Goal: Task Accomplishment & Management: Complete application form

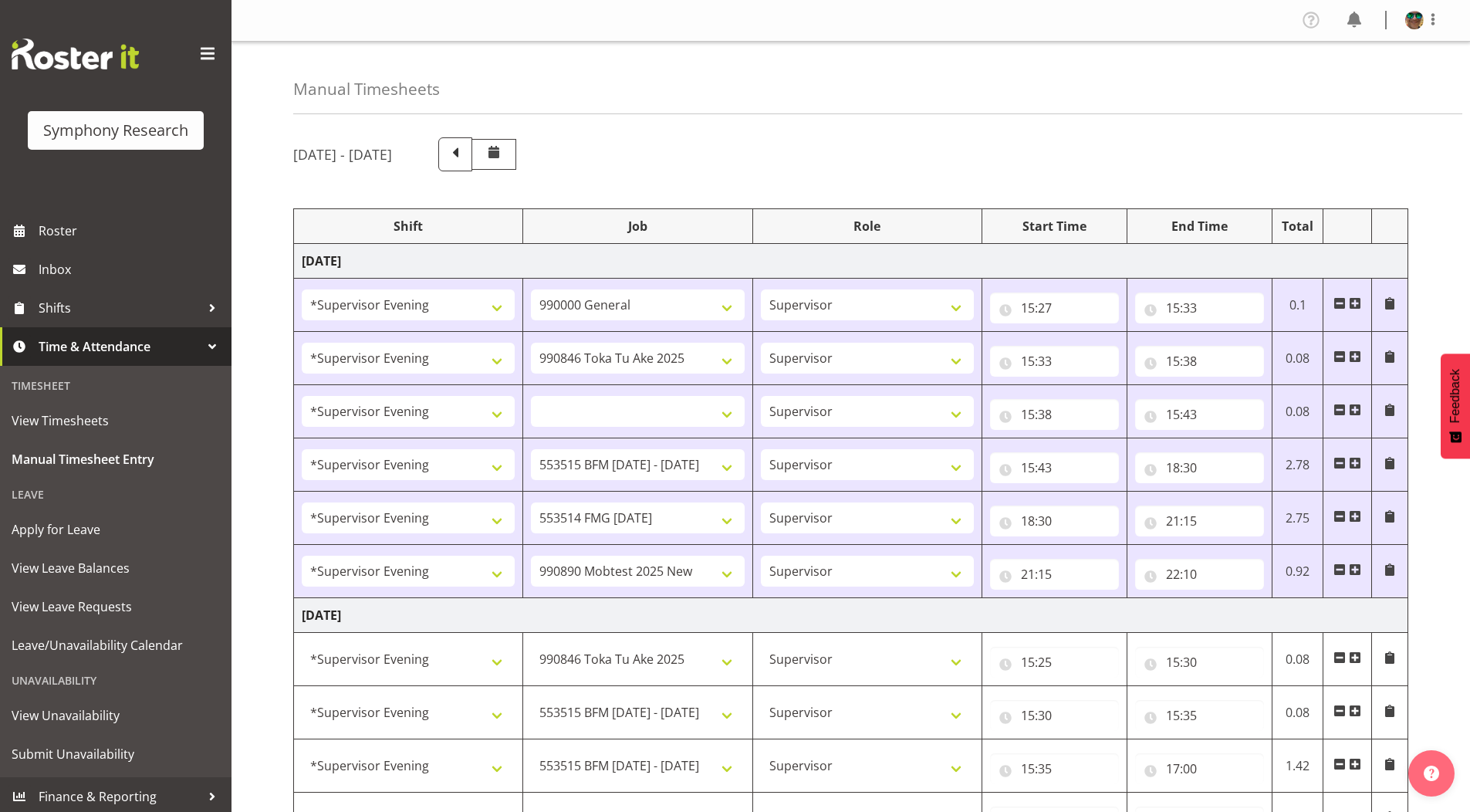
select select "4583"
select select "743"
select select "4583"
select select "9426"
select select "4583"
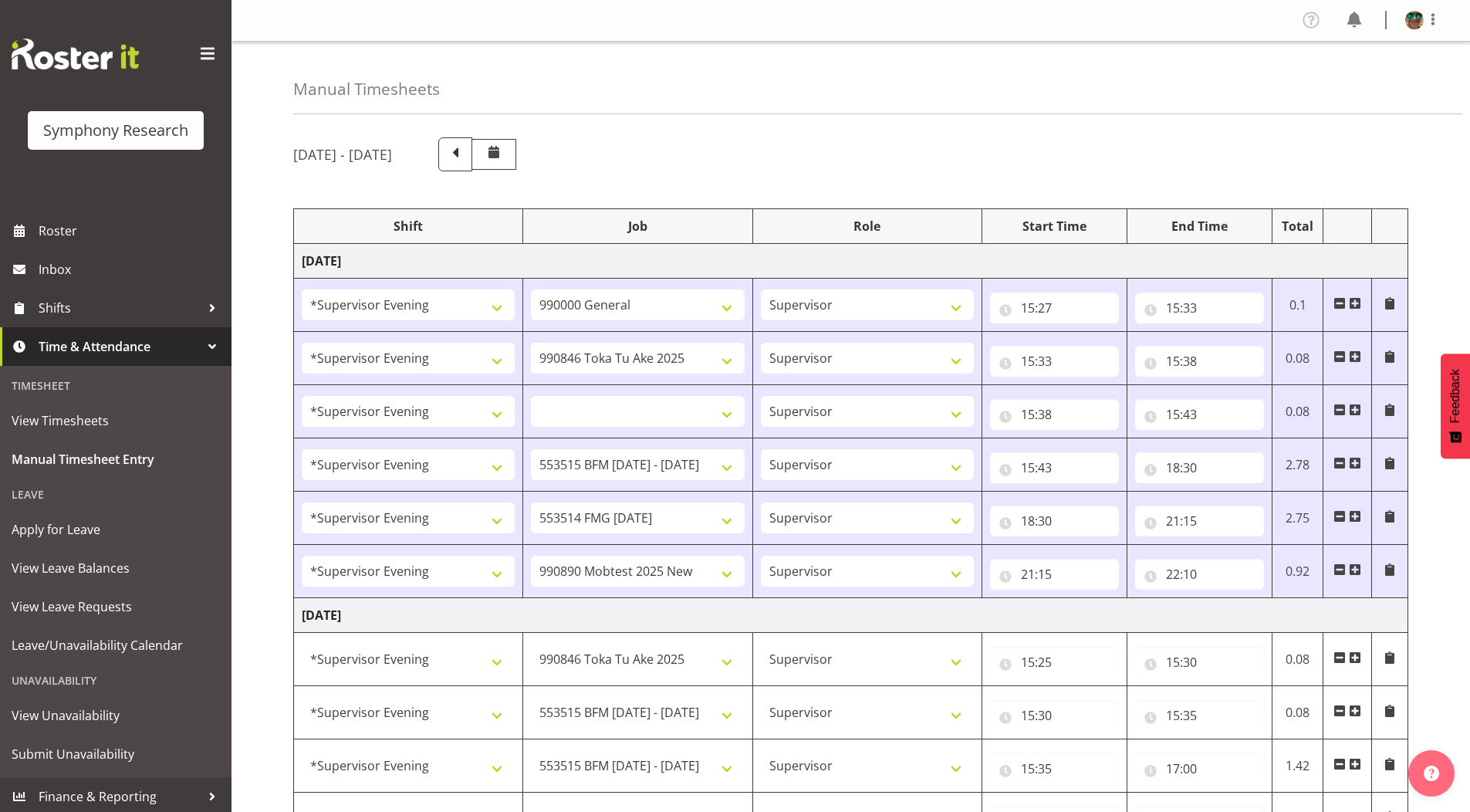
select select
select select "4583"
select select "10731"
select select "4583"
select select "10730"
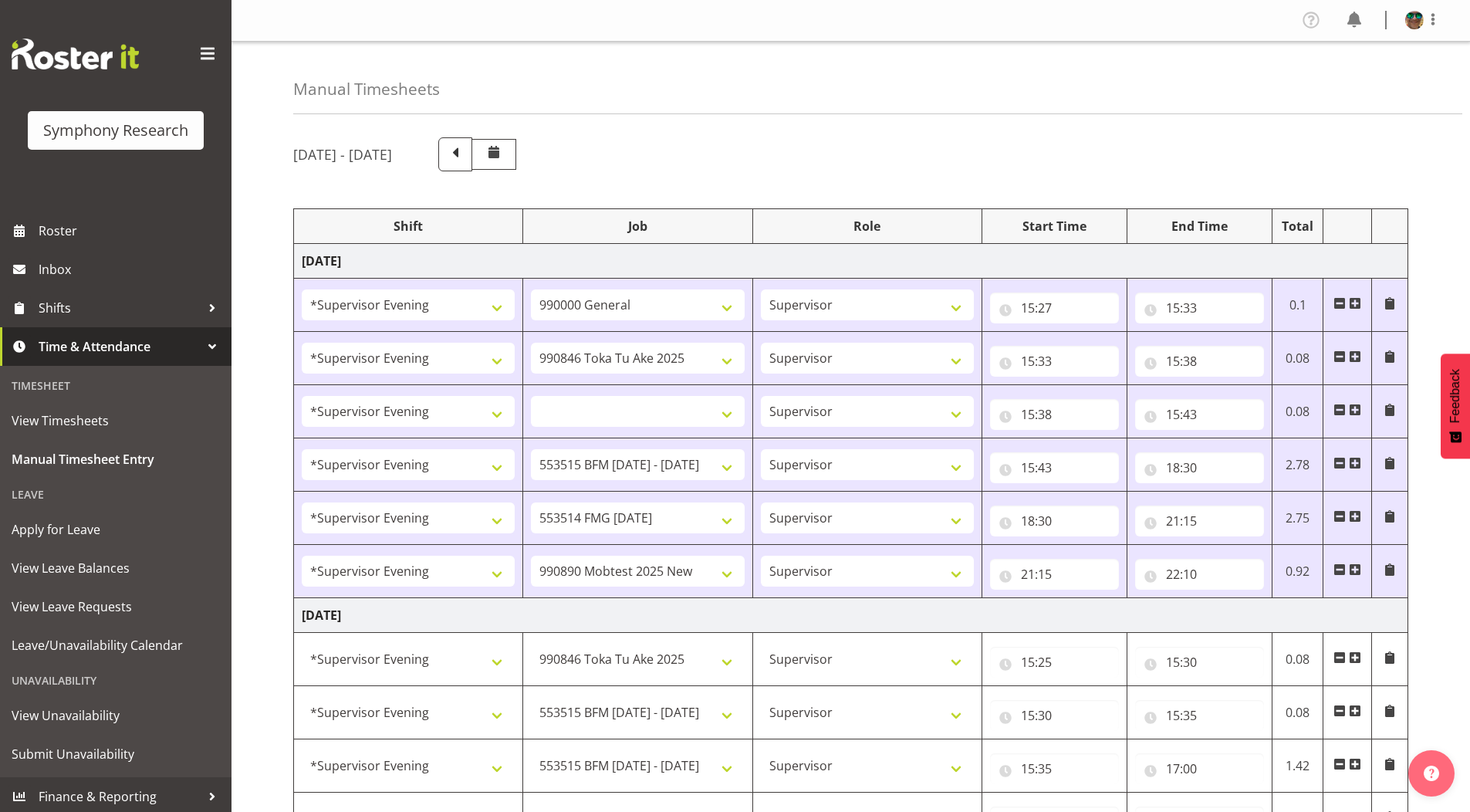
select select "4583"
select select "10485"
select select "4583"
select select "9426"
select select "4583"
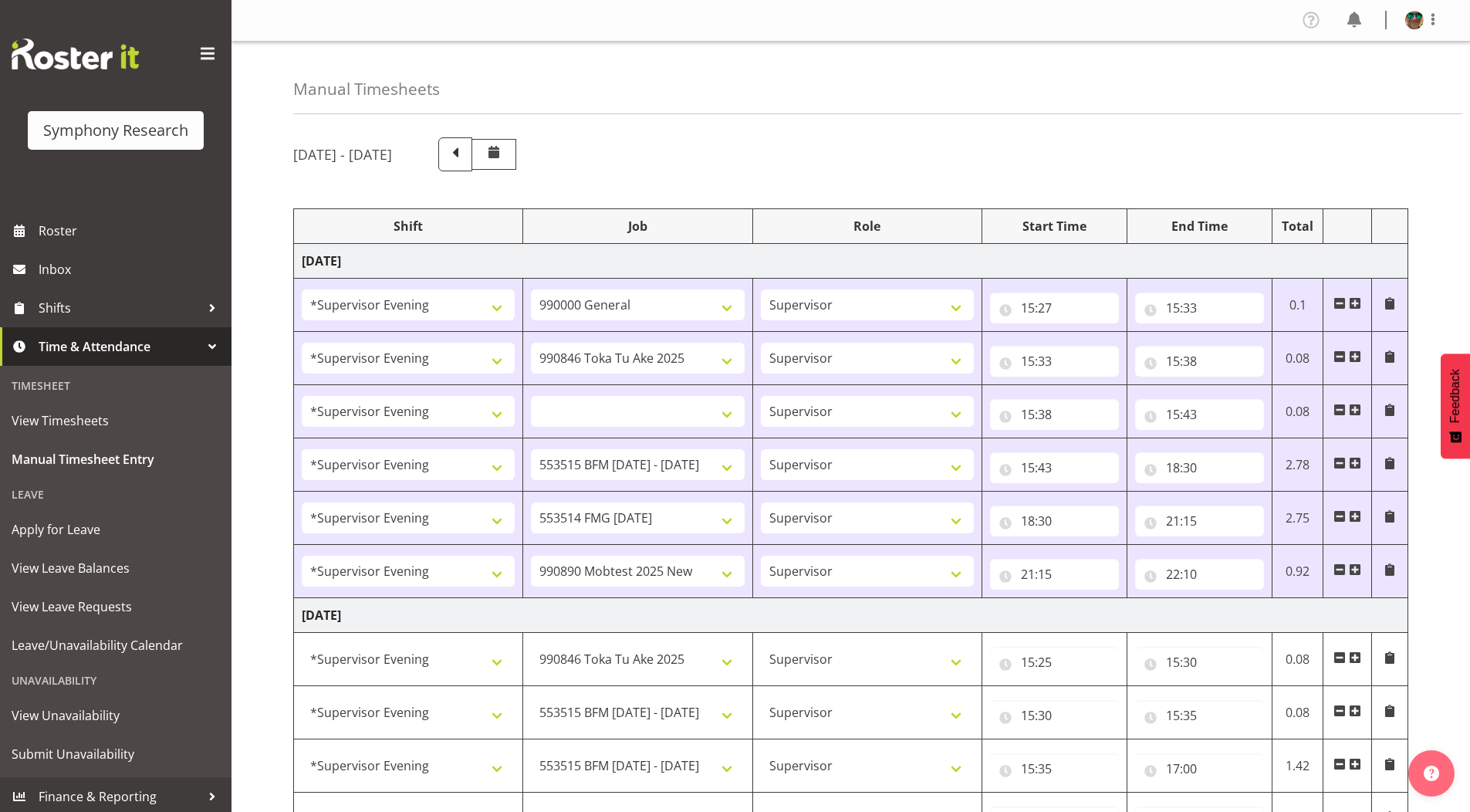
select select "10731"
select select "4583"
select select "10731"
select select "4583"
select select "10730"
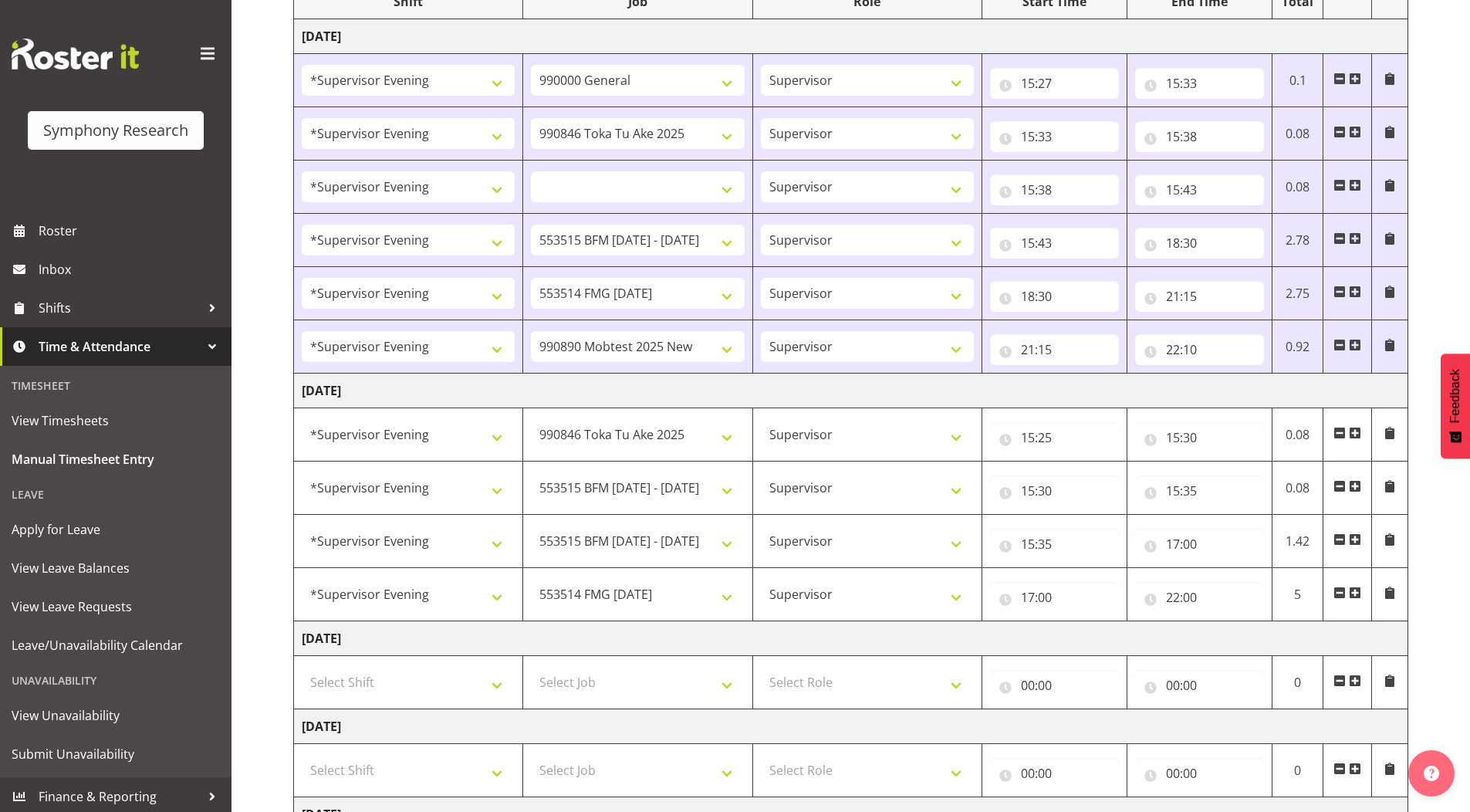
scroll to position [261, 0]
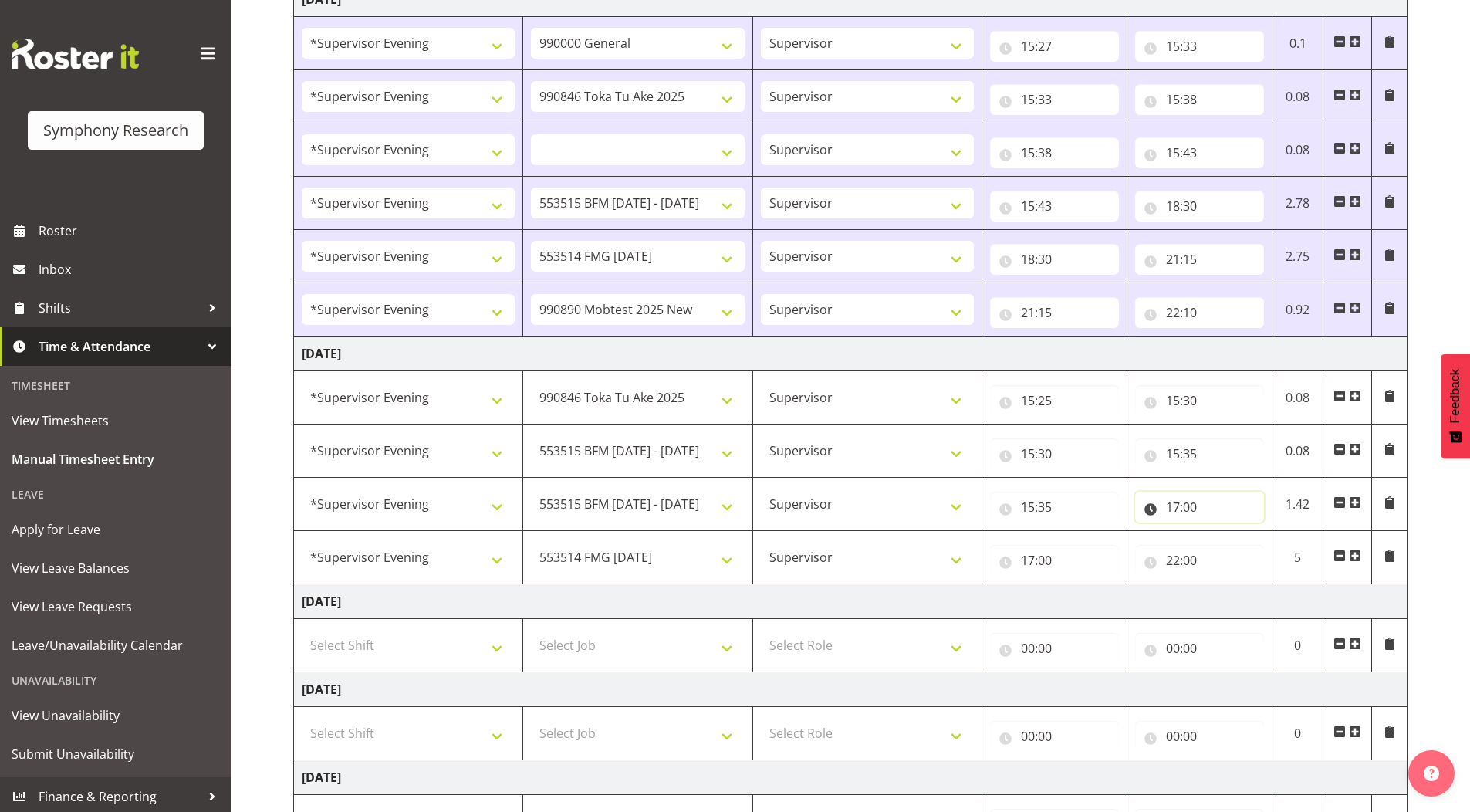
click at [1175, 510] on input "17:00" at bounding box center [1200, 506] width 129 height 30
click at [1239, 550] on select "00 01 02 03 04 05 06 07 08 09 10 11 12 13 14 15 16 17 18 19 20 21 22 23" at bounding box center [1240, 547] width 34 height 30
select select "18"
click at [1223, 532] on select "00 01 02 03 04 05 06 07 08 09 10 11 12 13 14 15 16 17 18 19 20 21 22 23" at bounding box center [1240, 547] width 34 height 30
select select
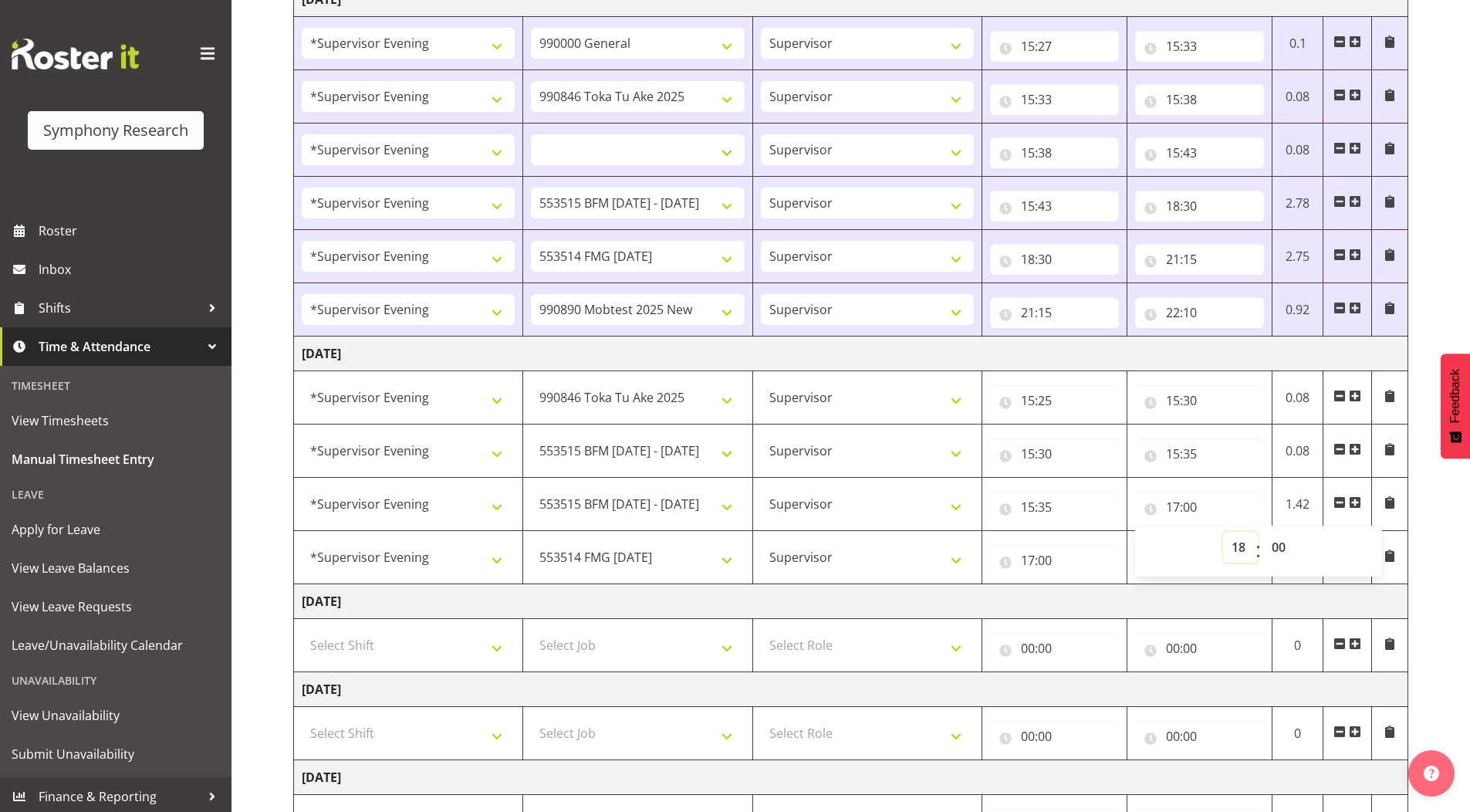
type input "18:00"
click at [1028, 561] on input "17:00" at bounding box center [1054, 559] width 129 height 30
drag, startPoint x: 1099, startPoint y: 598, endPoint x: 1095, endPoint y: 586, distance: 12.6
click at [1099, 598] on select "00 01 02 03 04 05 06 07 08 09 10 11 12 13 14 15 16 17 18 19 20 21 22 23" at bounding box center [1094, 600] width 34 height 30
select select "18"
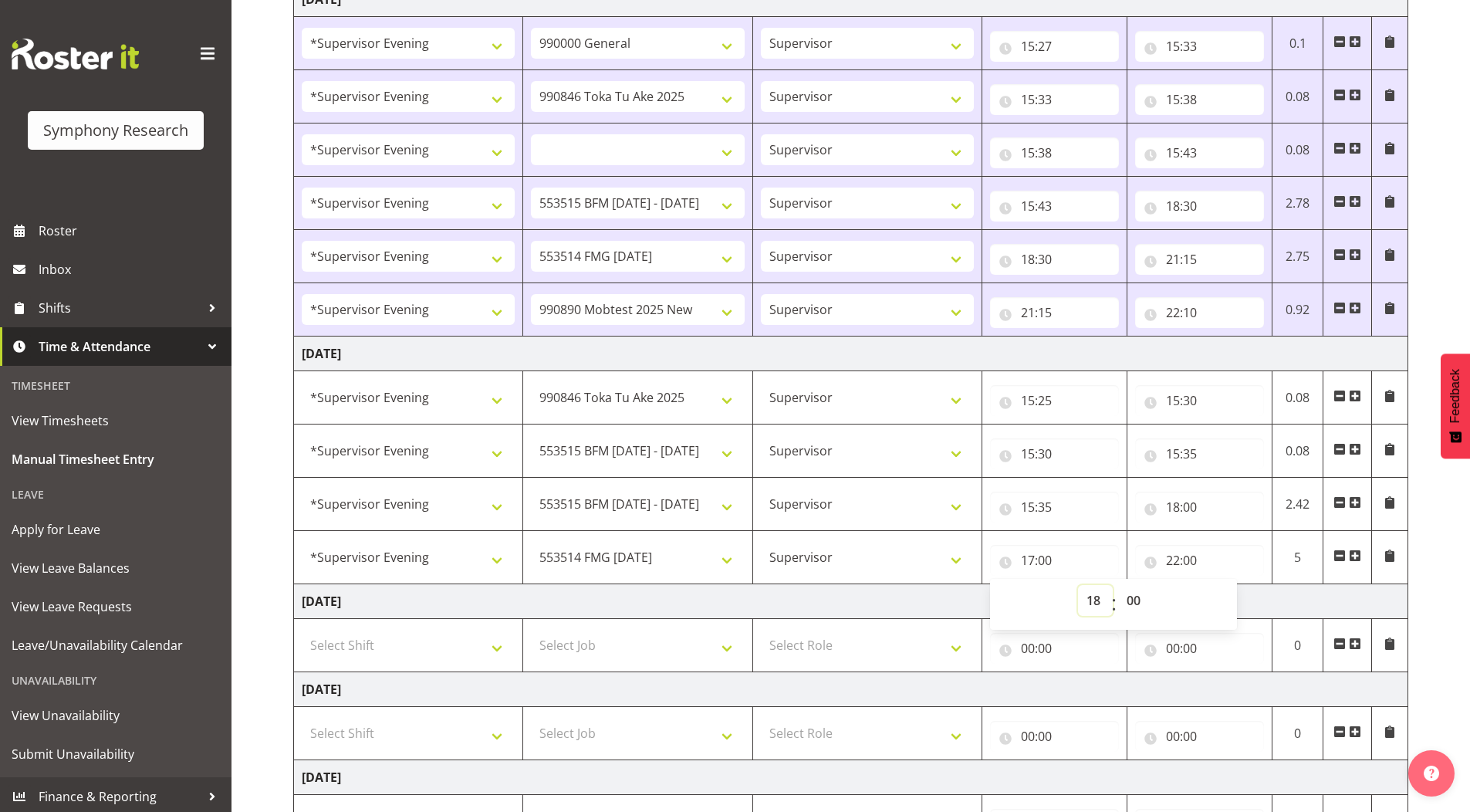
click at [1078, 585] on select "00 01 02 03 04 05 06 07 08 09 10 11 12 13 14 15 16 17 18 19 20 21 22 23" at bounding box center [1094, 600] width 34 height 30
select select
type input "18:00"
click at [1430, 264] on div "[DATE] - [DATE] Shift Job Role Start Time End Time Total [DATE] !!Weekend Resid…" at bounding box center [881, 488] width 1177 height 1247
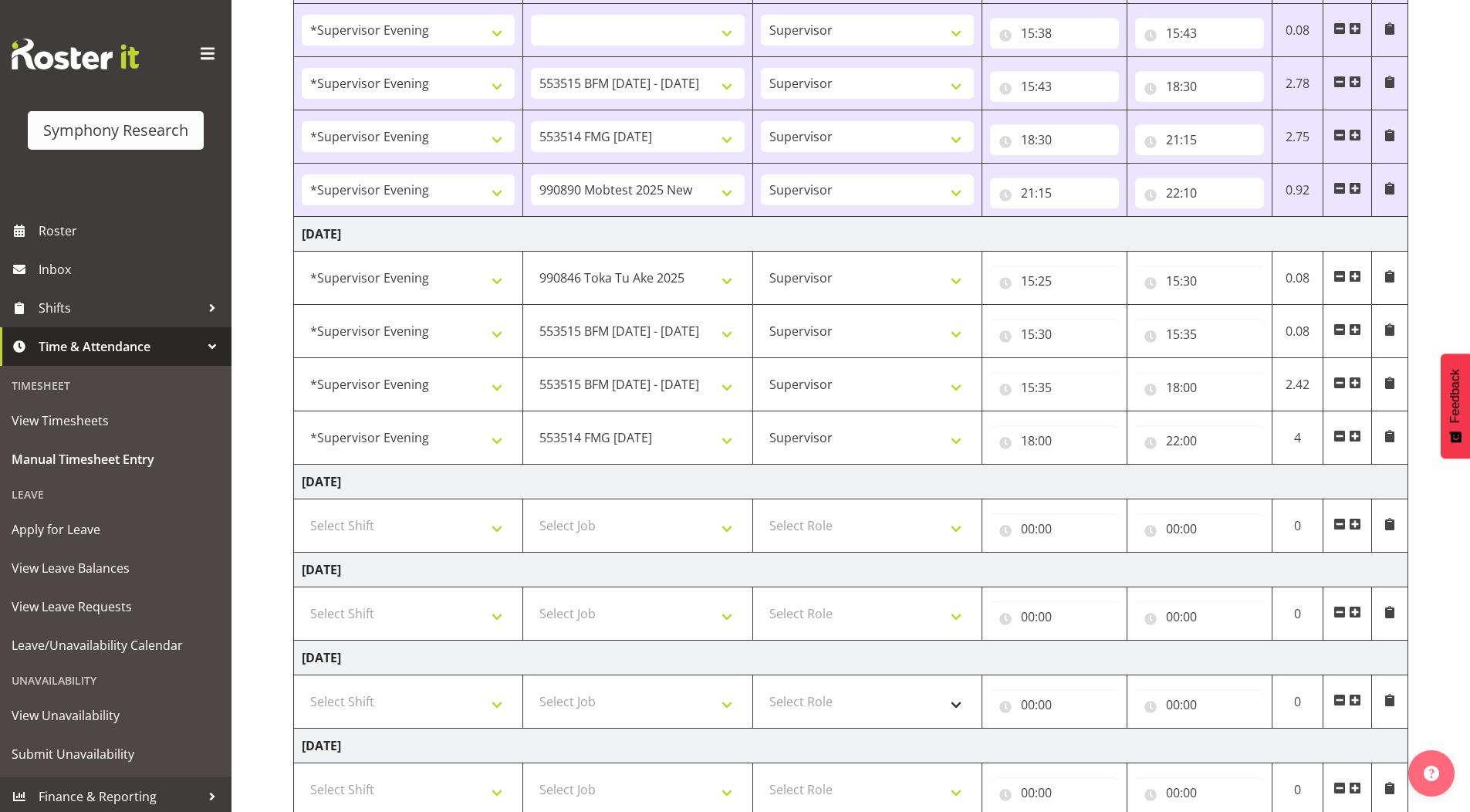
scroll to position [572, 0]
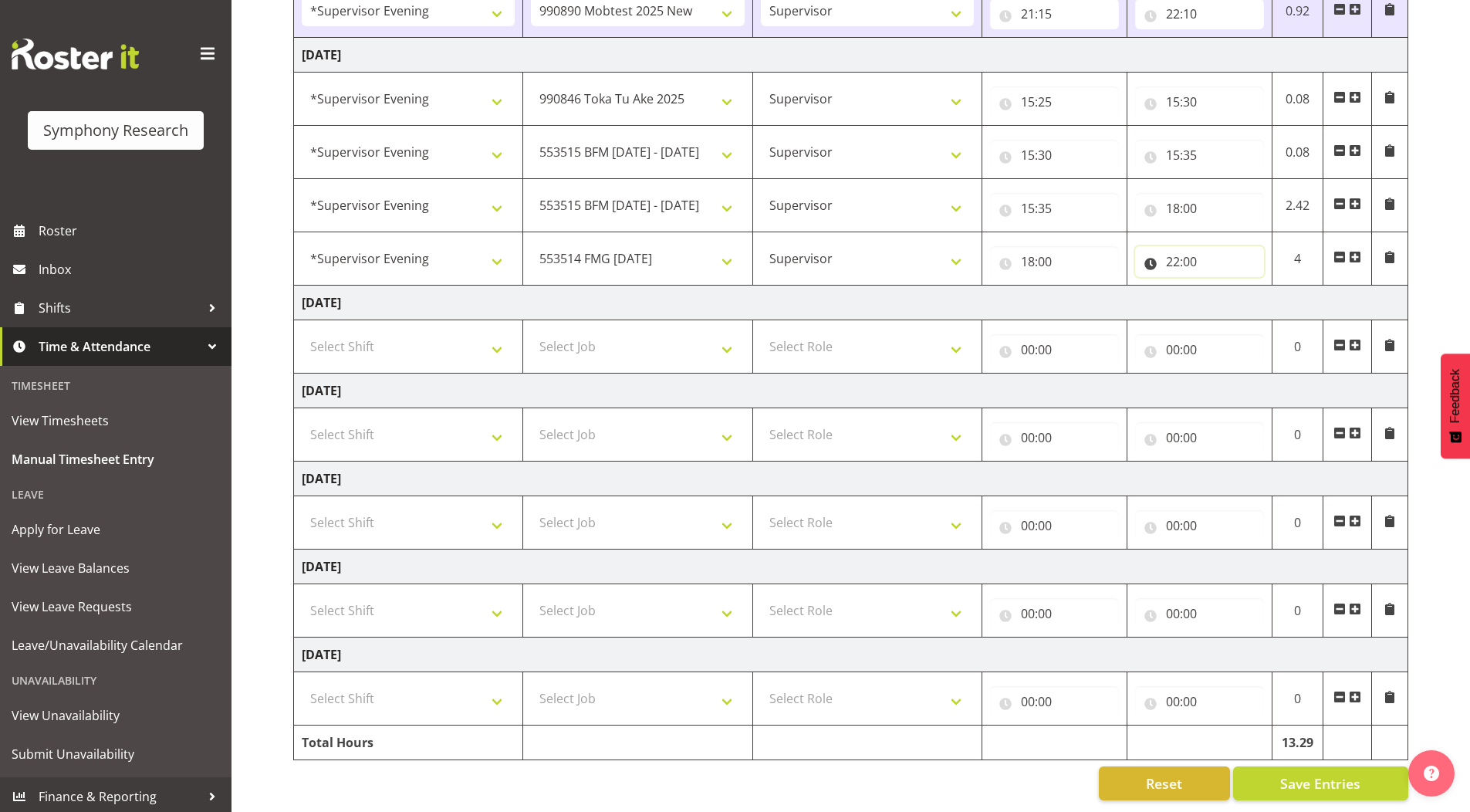
drag, startPoint x: 1170, startPoint y: 249, endPoint x: 1225, endPoint y: 299, distance: 74.3
click at [1170, 249] on input "22:00" at bounding box center [1200, 261] width 129 height 30
click at [1233, 292] on select "00 01 02 03 04 05 06 07 08 09 10 11 12 13 14 15 16 17 18 19 20 21 22 23" at bounding box center [1240, 301] width 34 height 30
drag, startPoint x: 1236, startPoint y: 292, endPoint x: 1238, endPoint y: 302, distance: 10.2
click at [1236, 292] on select "00 01 02 03 04 05 06 07 08 09 10 11 12 13 14 15 16 17 18 19 20 21 22 23" at bounding box center [1240, 301] width 34 height 30
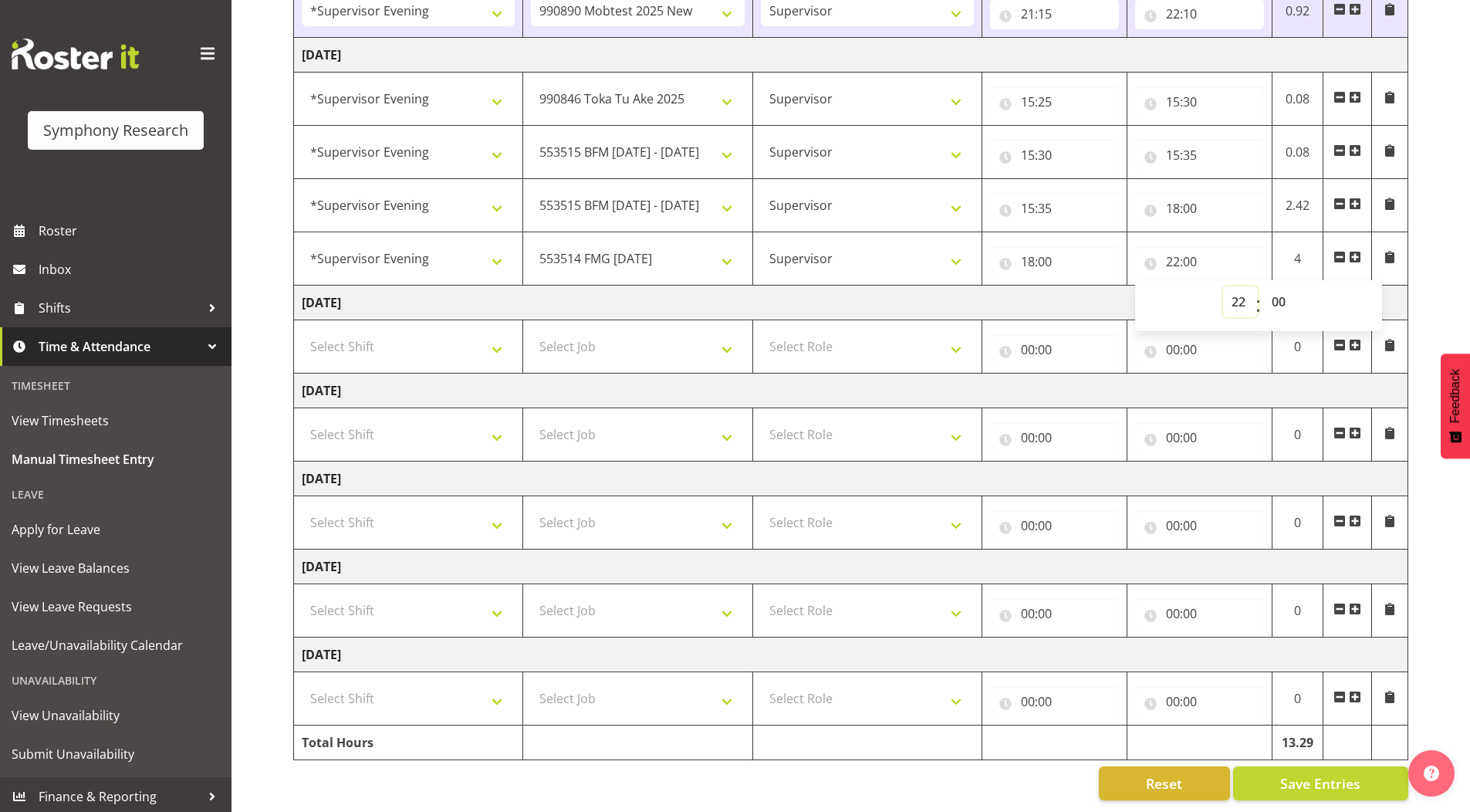
select select "21"
click at [1223, 286] on select "00 01 02 03 04 05 06 07 08 09 10 11 12 13 14 15 16 17 18 19 20 21 22 23" at bounding box center [1240, 301] width 34 height 30
select select
type input "21:00"
click at [1281, 291] on select "00 01 02 03 04 05 06 07 08 09 10 11 12 13 14 15 16 17 18 19 20 21 22 23 24 25 2…" at bounding box center [1280, 301] width 34 height 30
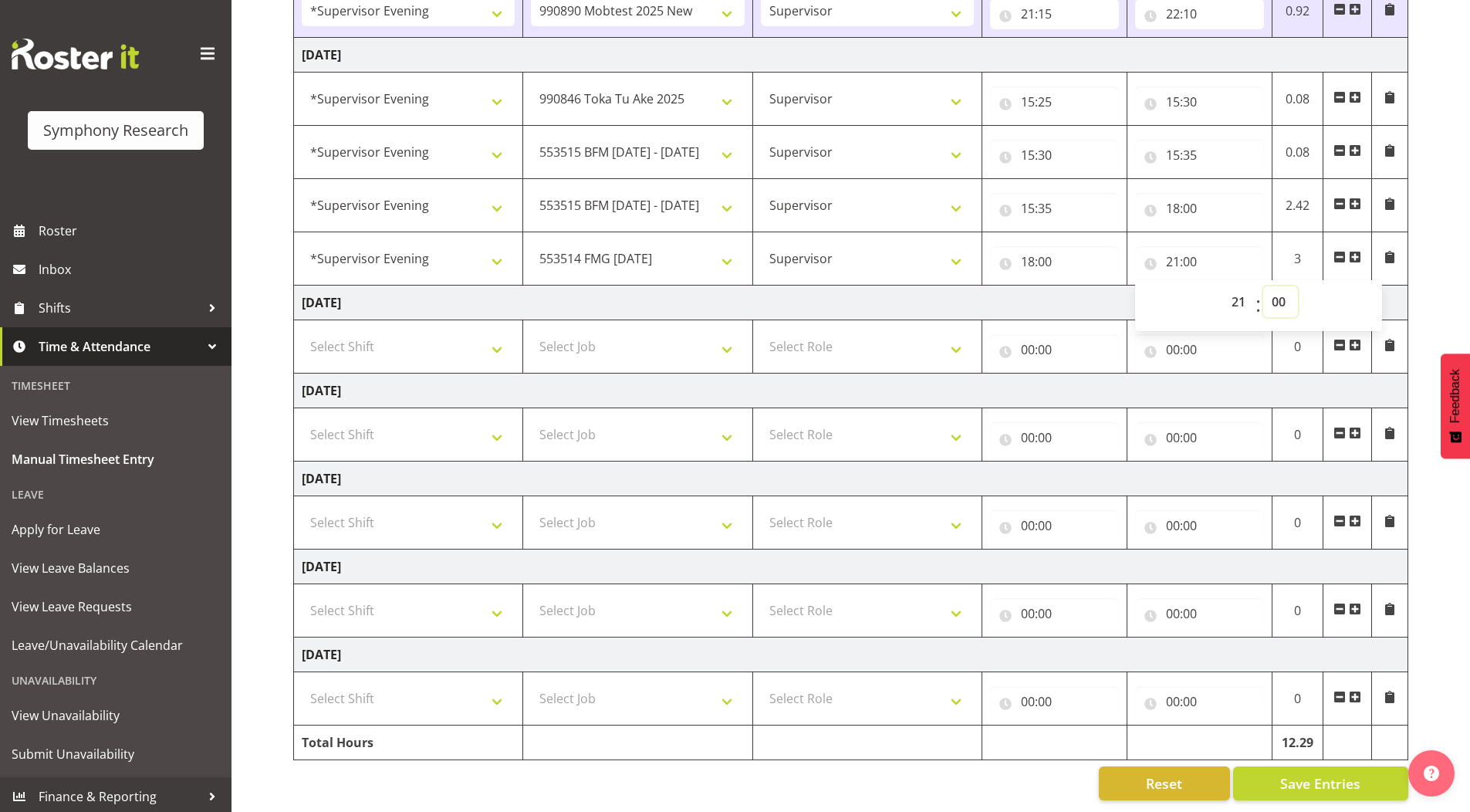
select select "40"
click at [1264, 286] on select "00 01 02 03 04 05 06 07 08 09 10 11 12 13 14 15 16 17 18 19 20 21 22 23 24 25 2…" at bounding box center [1280, 301] width 34 height 30
select select
type input "21:40"
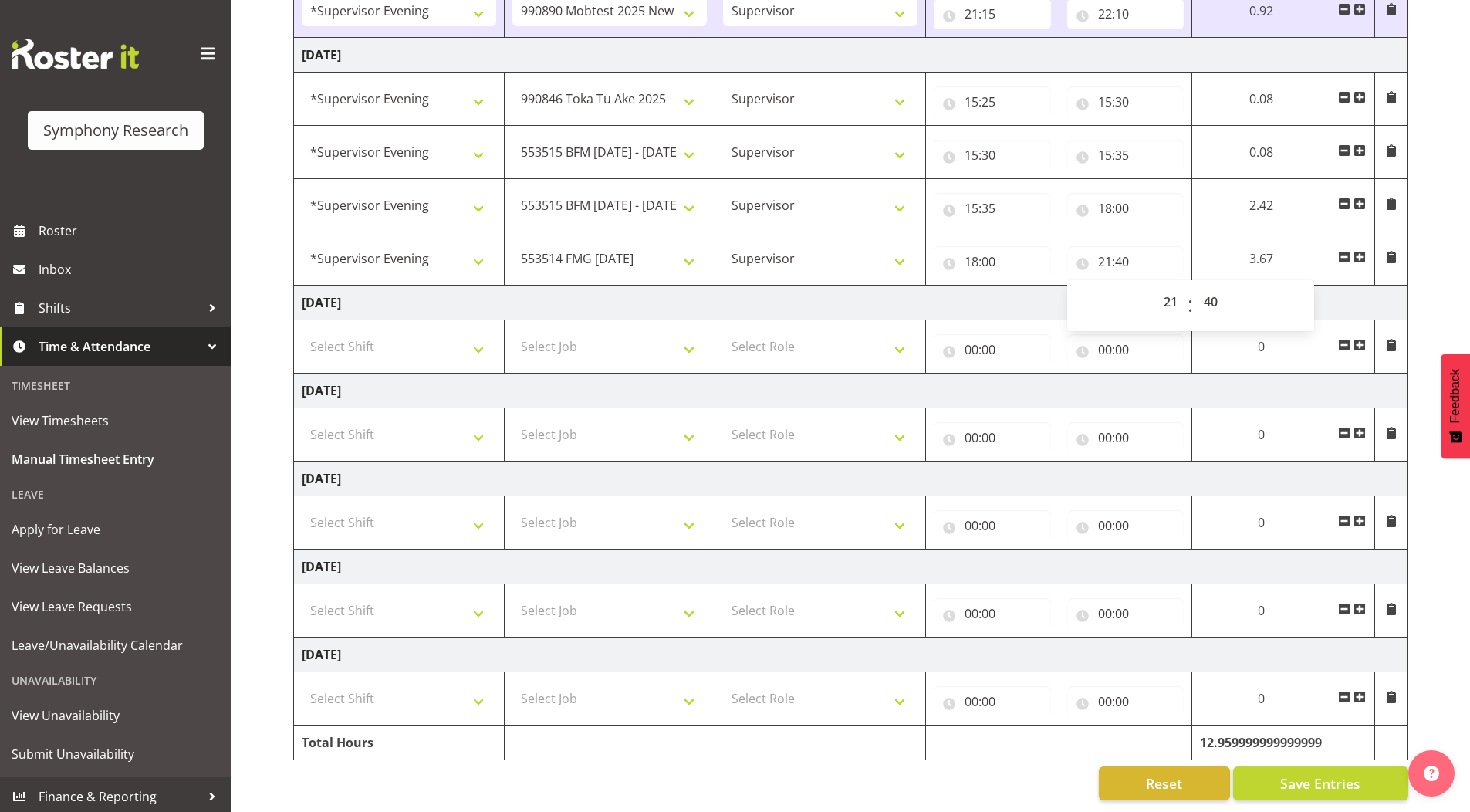
click at [1429, 252] on div "[DATE] - [DATE] Shift Job Role Start Time End Time Total [DATE] !!Weekend Resid…" at bounding box center [881, 189] width 1177 height 1247
click at [1360, 251] on span at bounding box center [1360, 257] width 13 height 13
select select
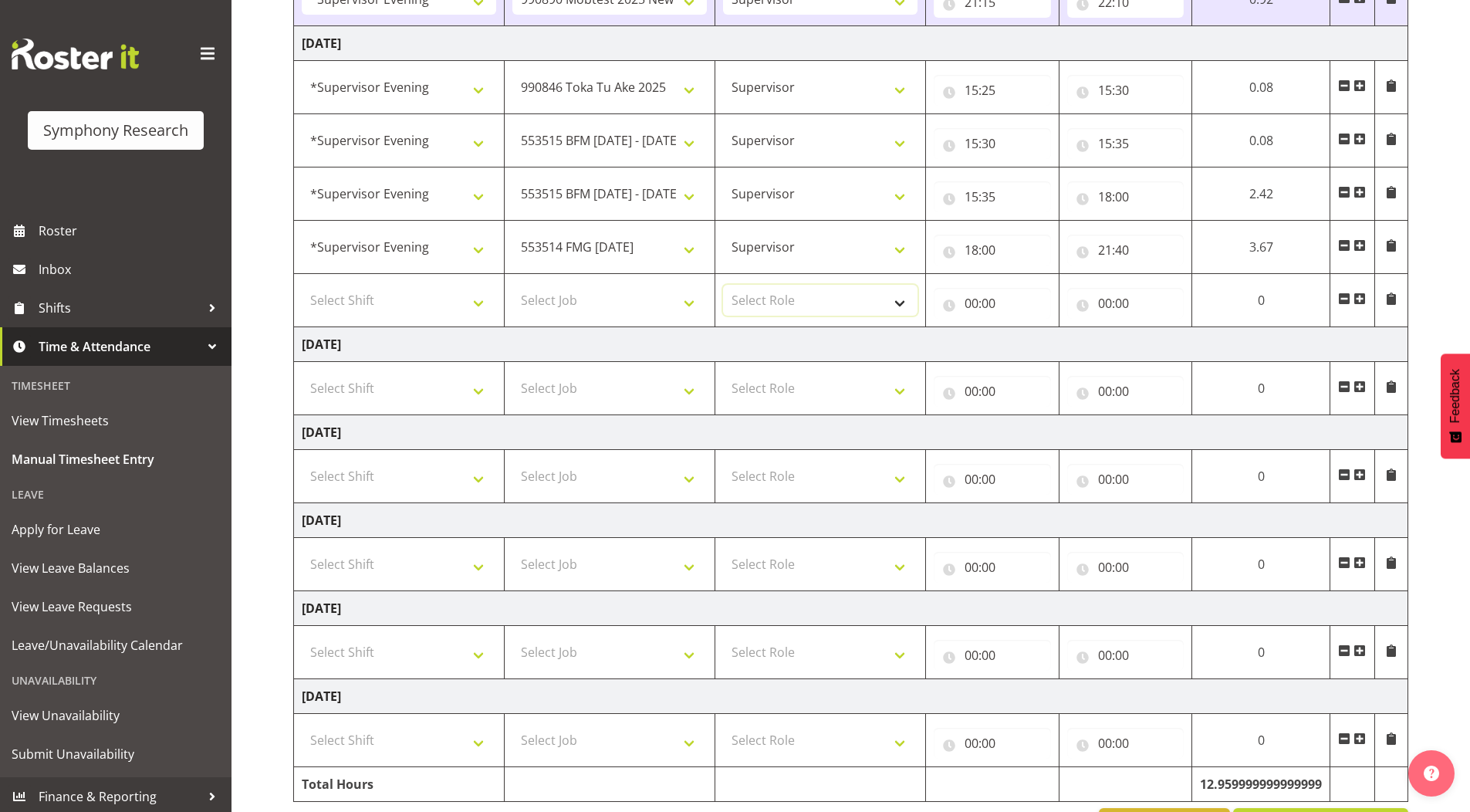
click at [751, 296] on select "Select Role Supervisor Briefing Interviewing" at bounding box center [820, 300] width 195 height 30
select select "45"
click at [723, 285] on select "Select Role Supervisor Briefing Interviewing" at bounding box center [820, 300] width 195 height 30
select select
click at [558, 296] on select "Select Job 550060 IF Admin 553492 World Poll Aus Wave 2 Main 2025 553493 World …" at bounding box center [610, 300] width 195 height 30
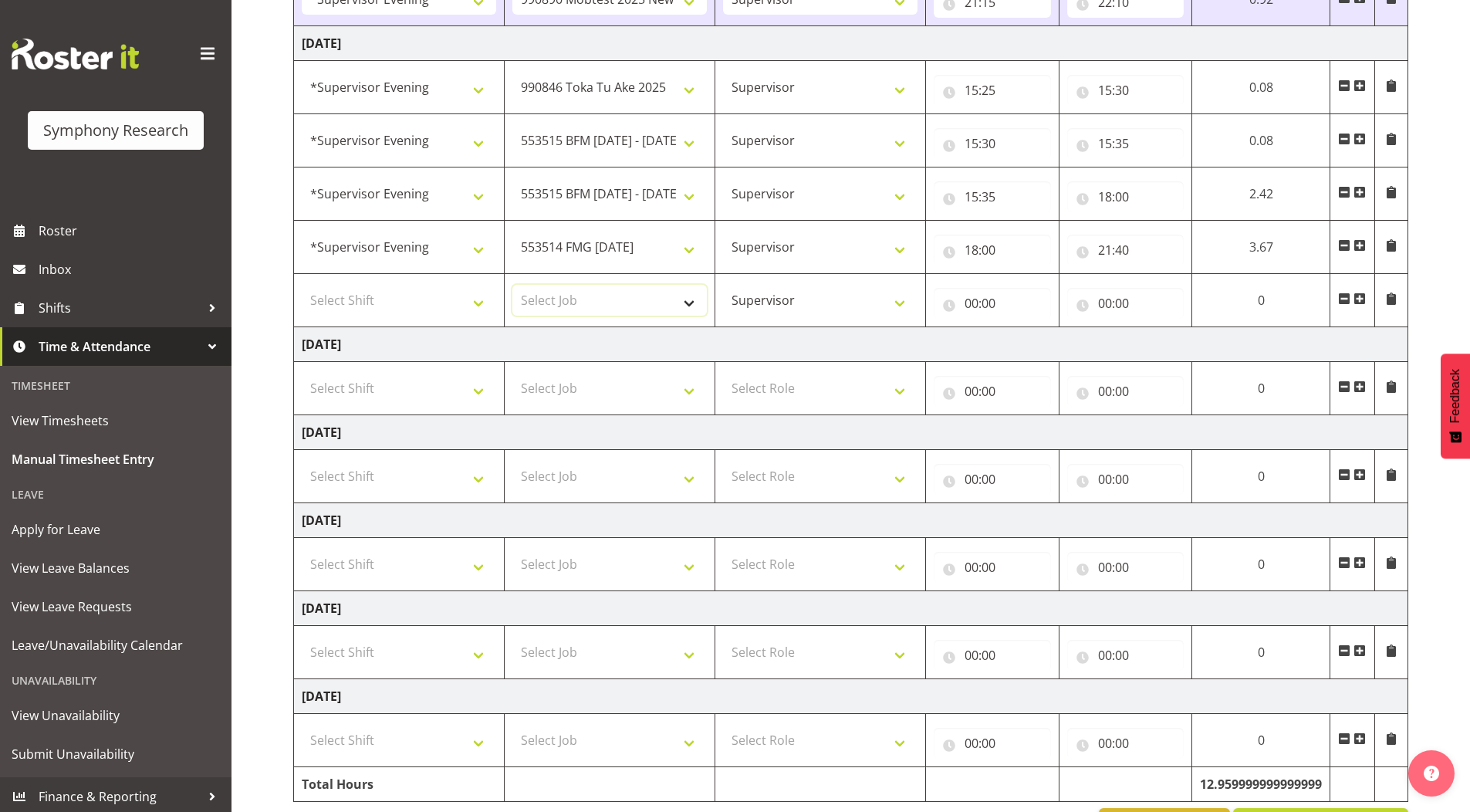
select select "10499"
click at [512, 285] on select "Select Job 550060 IF Admin 553492 World Poll Aus Wave 2 Main 2025 553493 World …" at bounding box center [610, 300] width 195 height 30
select select
click at [360, 302] on select "Select Shift !!Weekend Residential (Roster IT Shift Label) *Business 9/10am ~ 4…" at bounding box center [399, 300] width 195 height 30
select select "4583"
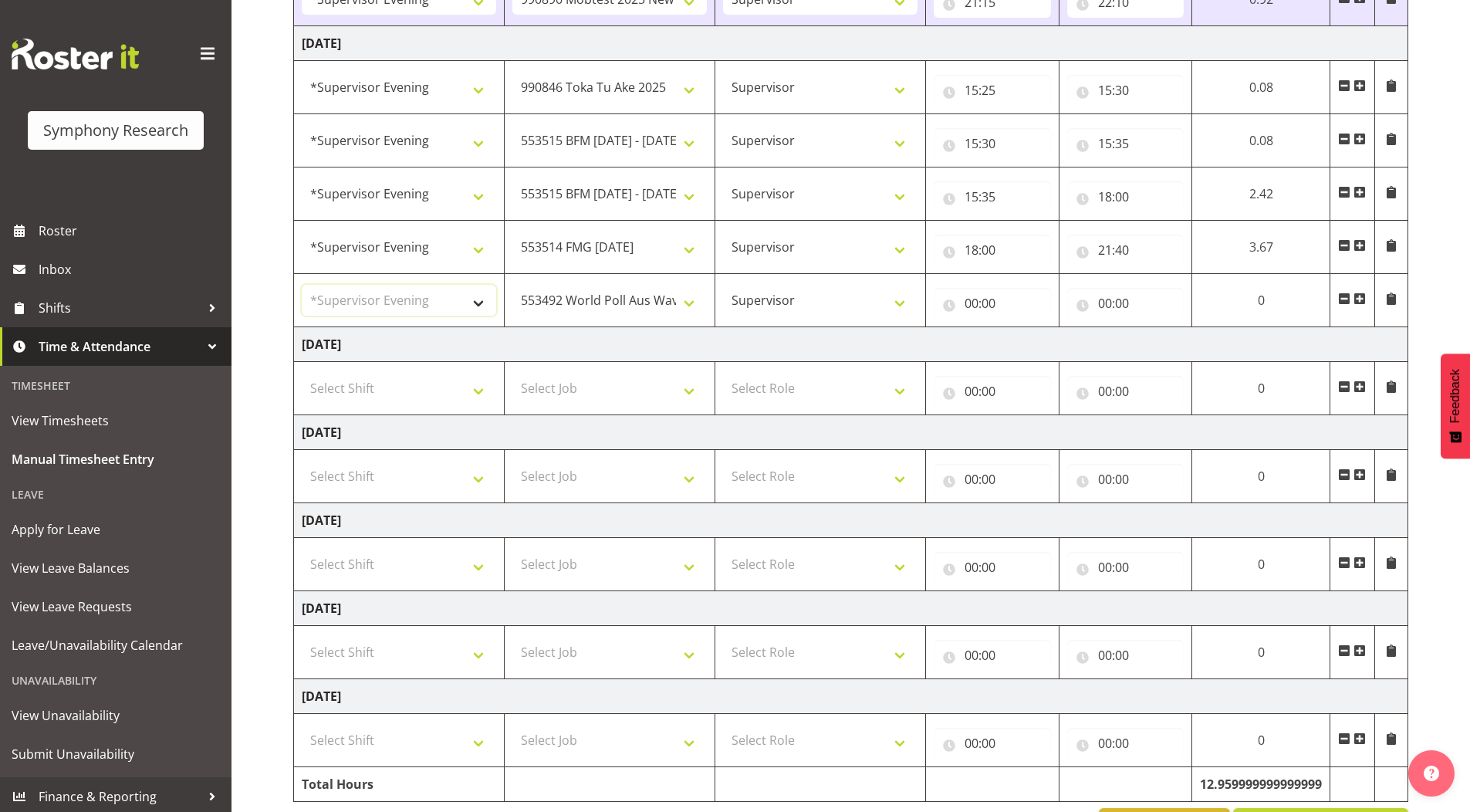
click at [302, 285] on select "Select Shift !!Weekend Residential (Roster IT Shift Label) *Business 9/10am ~ 4…" at bounding box center [399, 300] width 195 height 30
select select
drag, startPoint x: 967, startPoint y: 302, endPoint x: 1044, endPoint y: 367, distance: 100.8
click at [967, 302] on input "00:00" at bounding box center [992, 303] width 117 height 30
click at [1032, 348] on select "00 01 02 03 04 05 06 07 08 09 10 11 12 13 14 15 16 17 18 19 20 21 22 23" at bounding box center [1038, 343] width 34 height 30
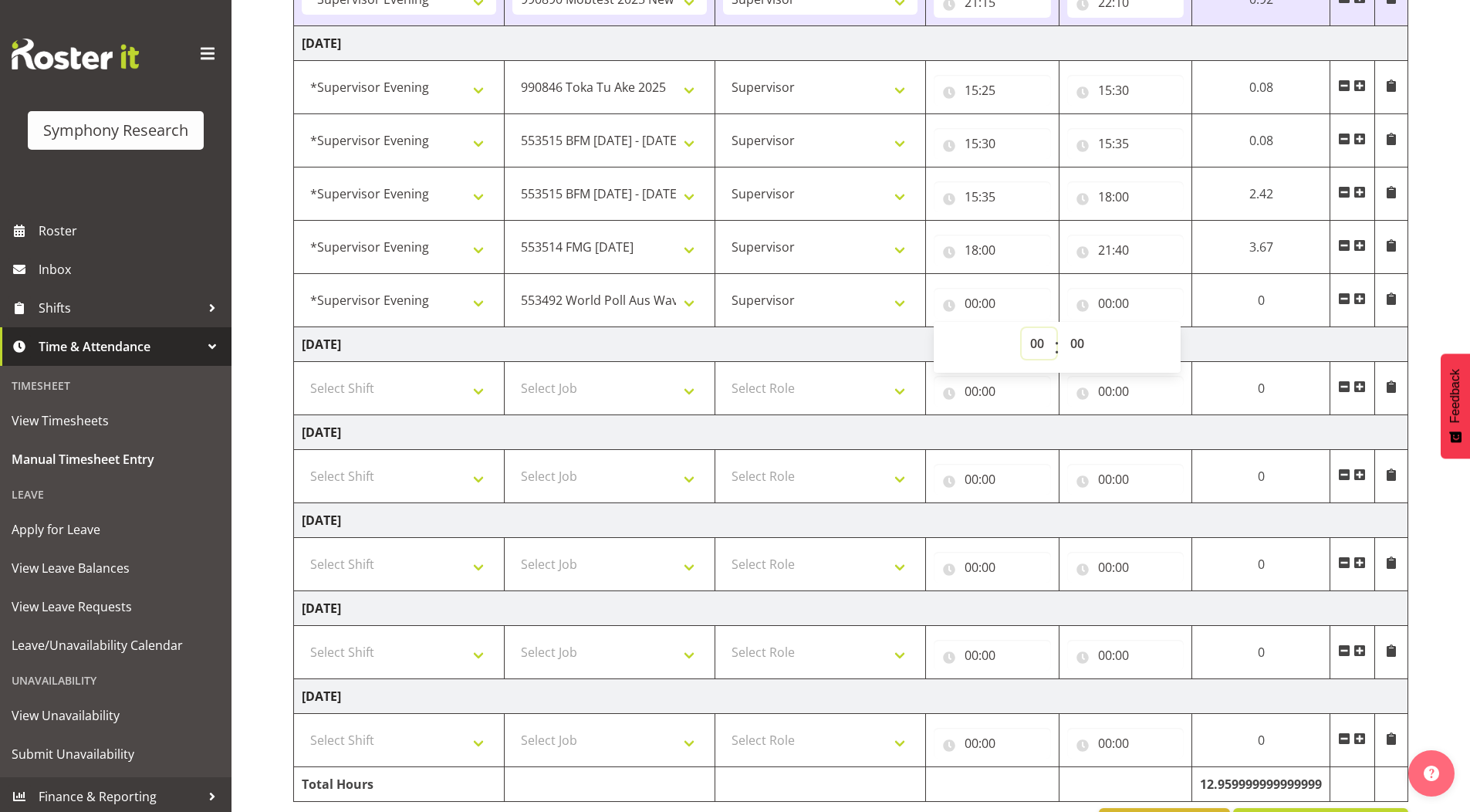
select select "21"
click at [1022, 328] on select "00 01 02 03 04 05 06 07 08 09 10 11 12 13 14 15 16 17 18 19 20 21 22 23" at bounding box center [1038, 343] width 34 height 30
select select
type input "21:00"
click at [1081, 339] on select "00 01 02 03 04 05 06 07 08 09 10 11 12 13 14 15 16 17 18 19 20 21 22 23 24 25 2…" at bounding box center [1079, 343] width 34 height 30
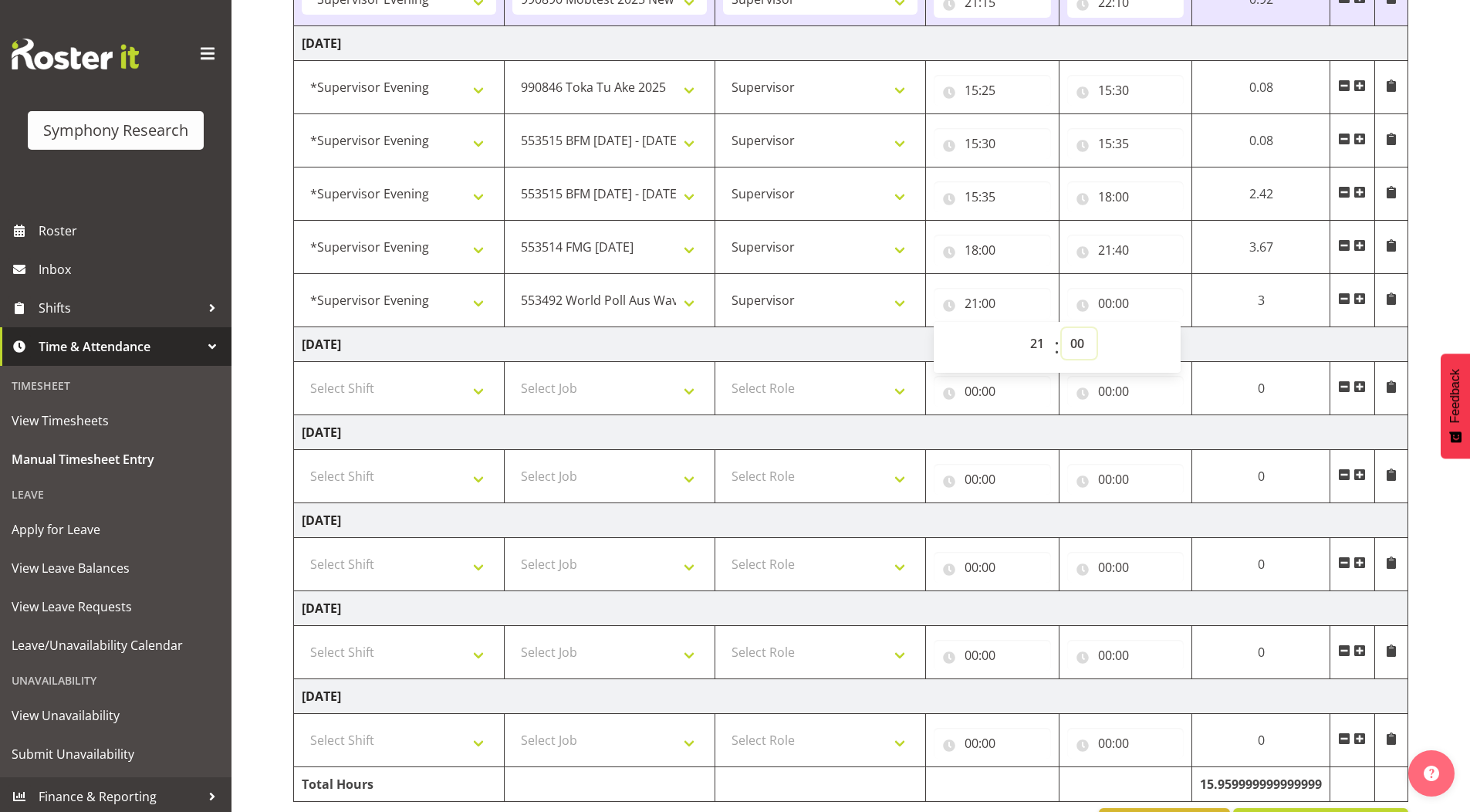
select select "40"
click at [1096, 328] on select "00 01 02 03 04 05 06 07 08 09 10 11 12 13 14 15 16 17 18 19 20 21 22 23 24 25 2…" at bounding box center [1079, 343] width 34 height 30
select select
type input "21:40"
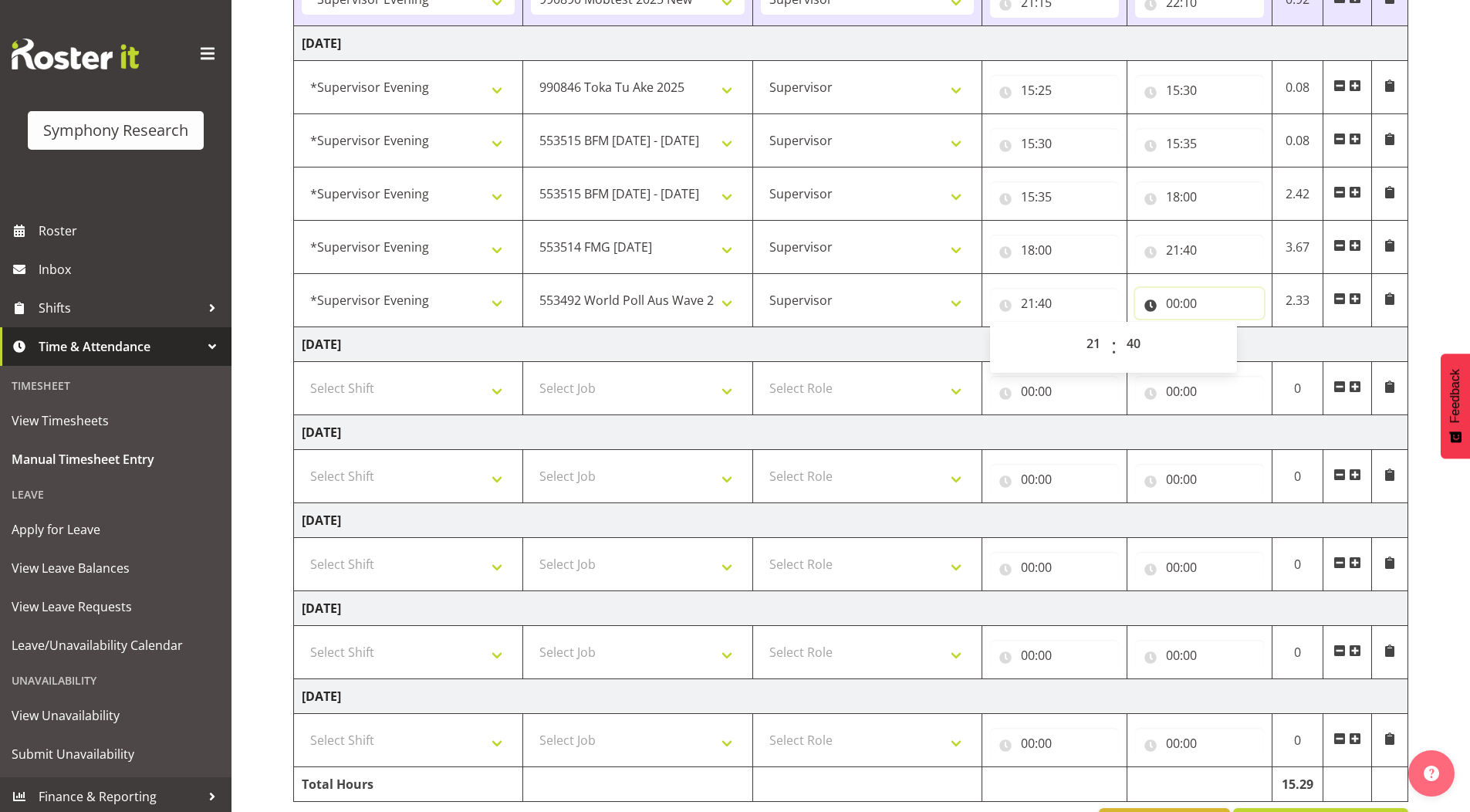
click at [1174, 302] on input "00:00" at bounding box center [1200, 303] width 129 height 30
click at [1246, 349] on select "00 01 02 03 04 05 06 07 08 09 10 11 12 13 14 15 16 17 18 19 20 21 22 23" at bounding box center [1240, 343] width 34 height 30
select select "22"
click at [1223, 328] on select "00 01 02 03 04 05 06 07 08 09 10 11 12 13 14 15 16 17 18 19 20 21 22 23" at bounding box center [1240, 343] width 34 height 30
select select
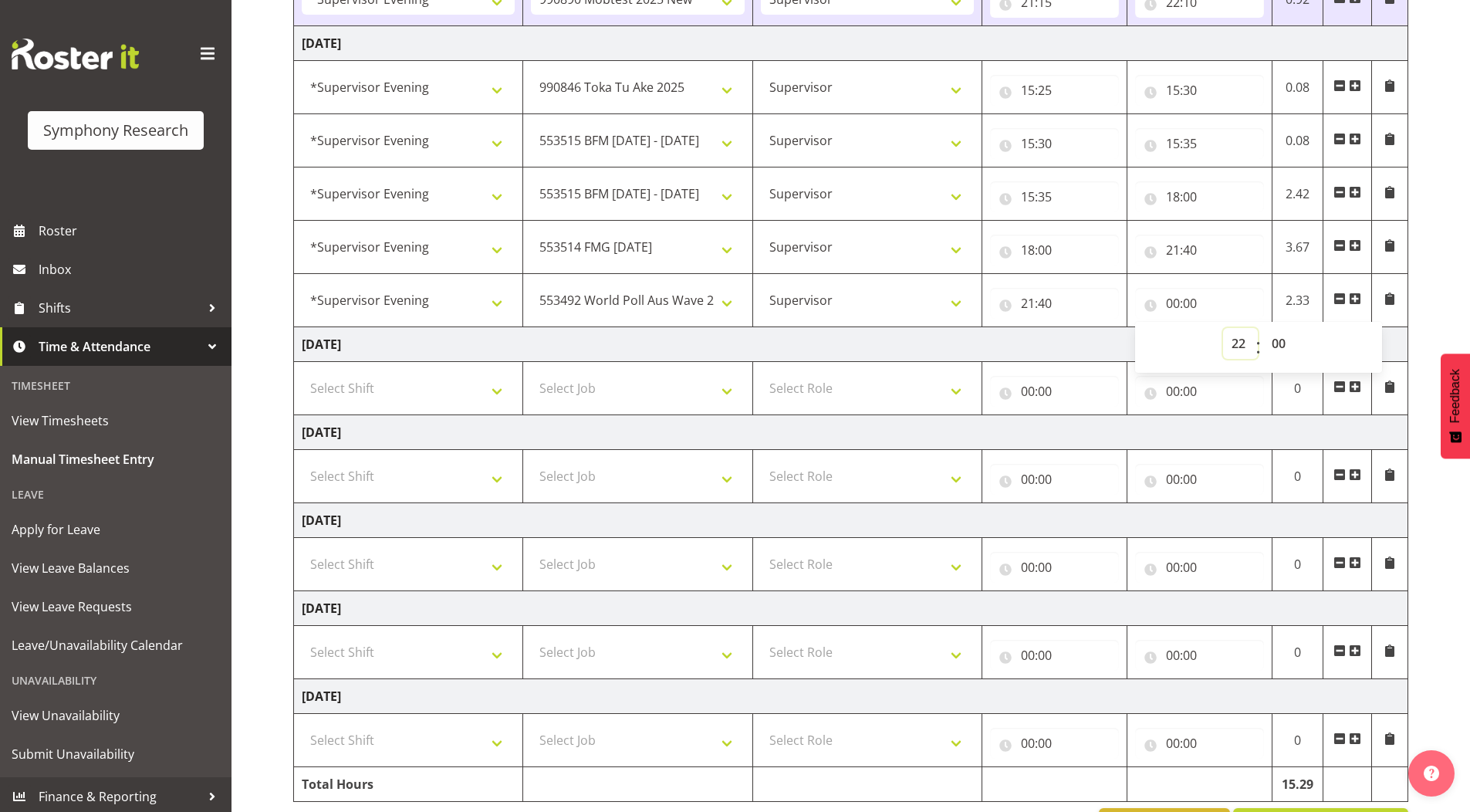
type input "22:00"
click at [1448, 279] on div "[DATE] - [DATE] Shift Job Role Start Time End Time Total [DATE] !!Weekend Resid…" at bounding box center [881, 203] width 1177 height 1300
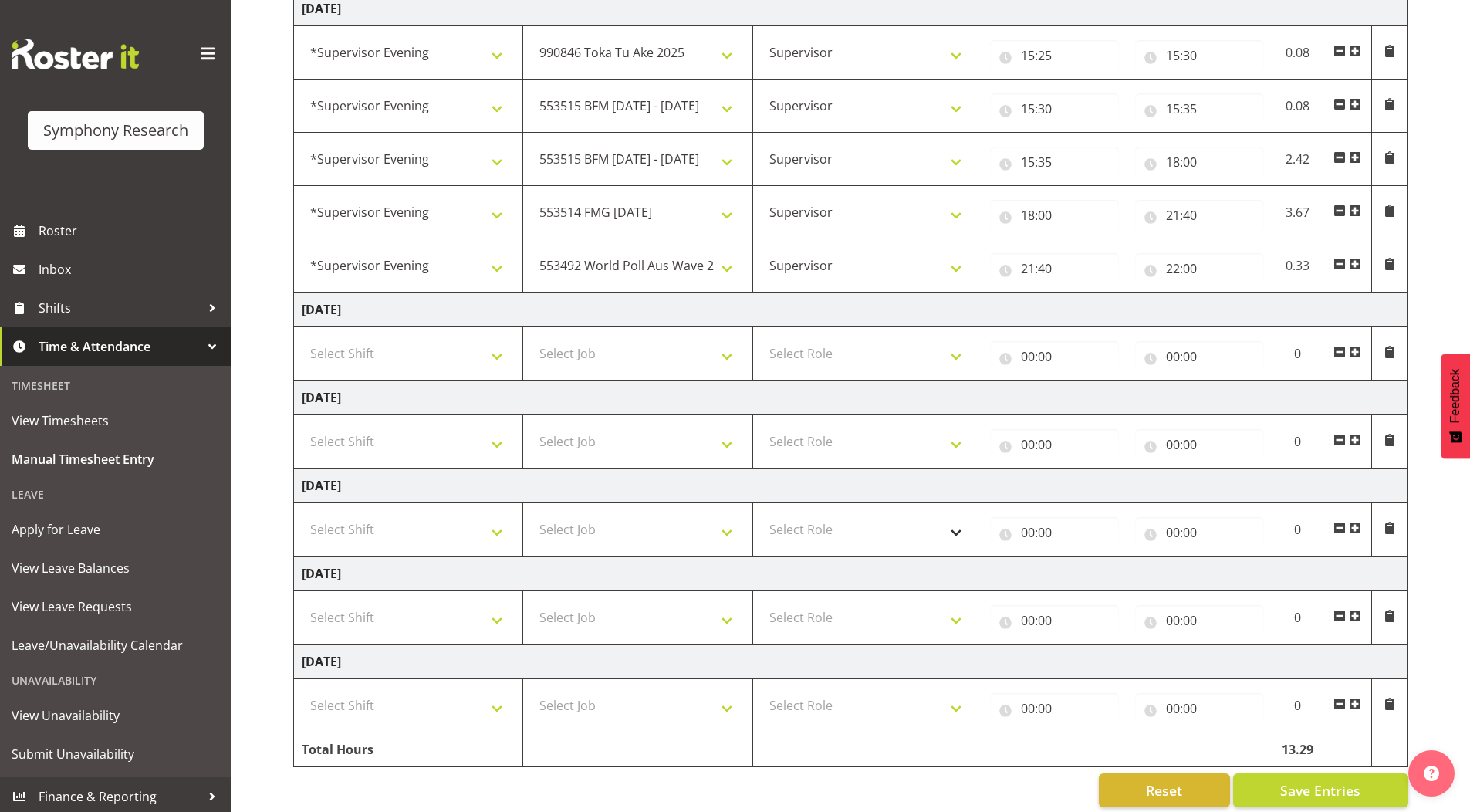
scroll to position [625, 0]
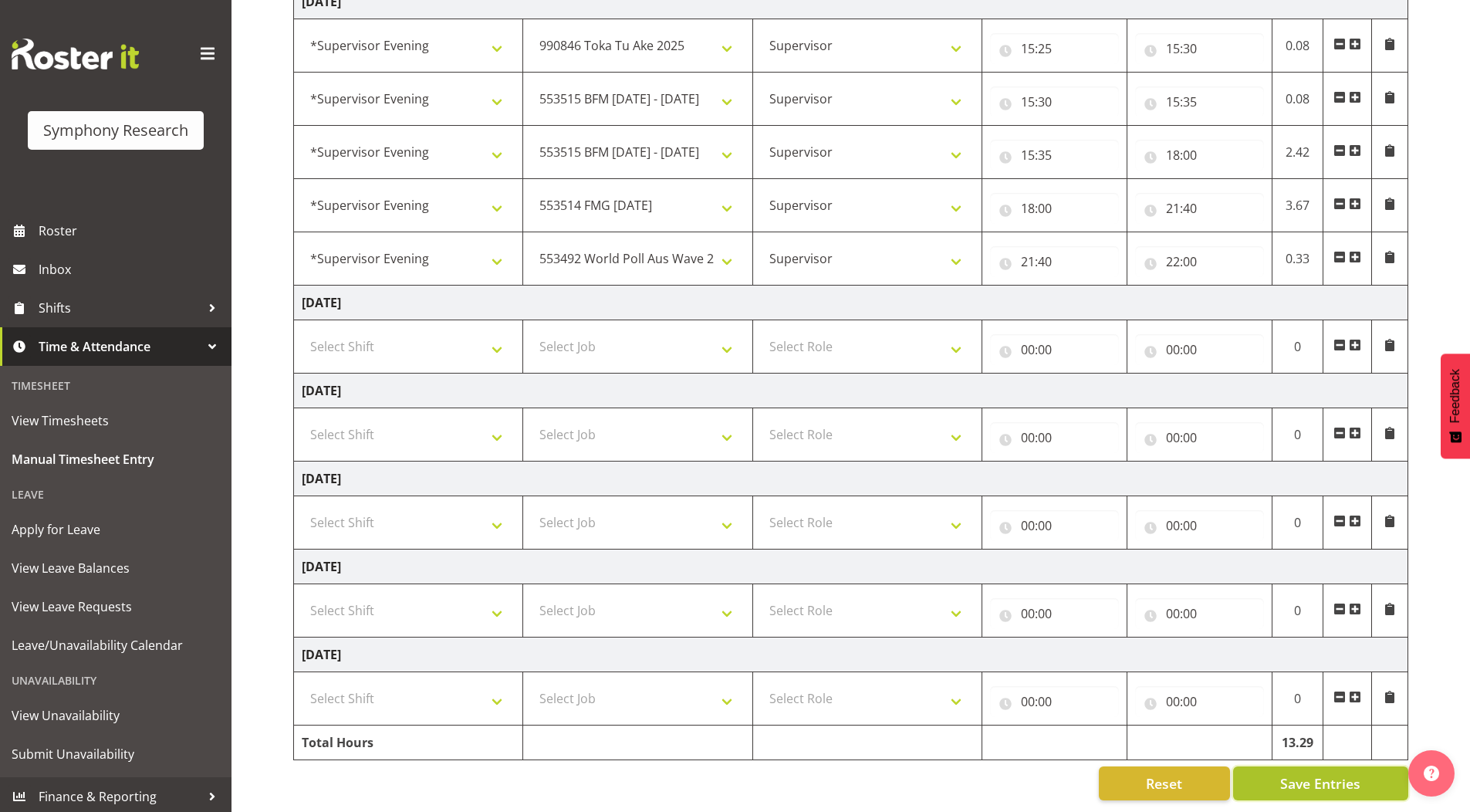
click at [1269, 766] on button "Save Entries" at bounding box center [1321, 783] width 175 height 34
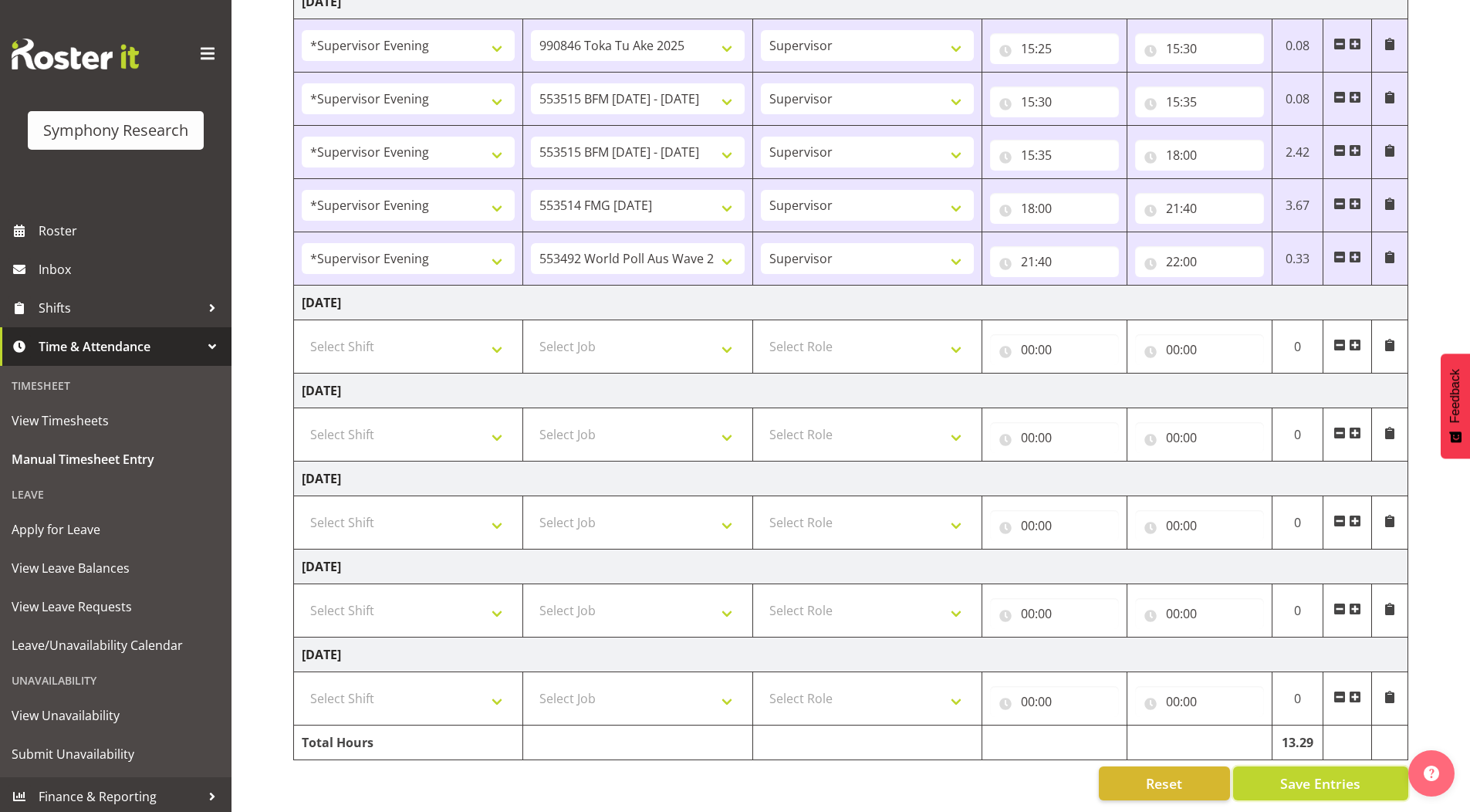
drag, startPoint x: 1261, startPoint y: 760, endPoint x: 1250, endPoint y: 740, distance: 22.8
click at [1261, 766] on button "Save Entries" at bounding box center [1321, 783] width 175 height 34
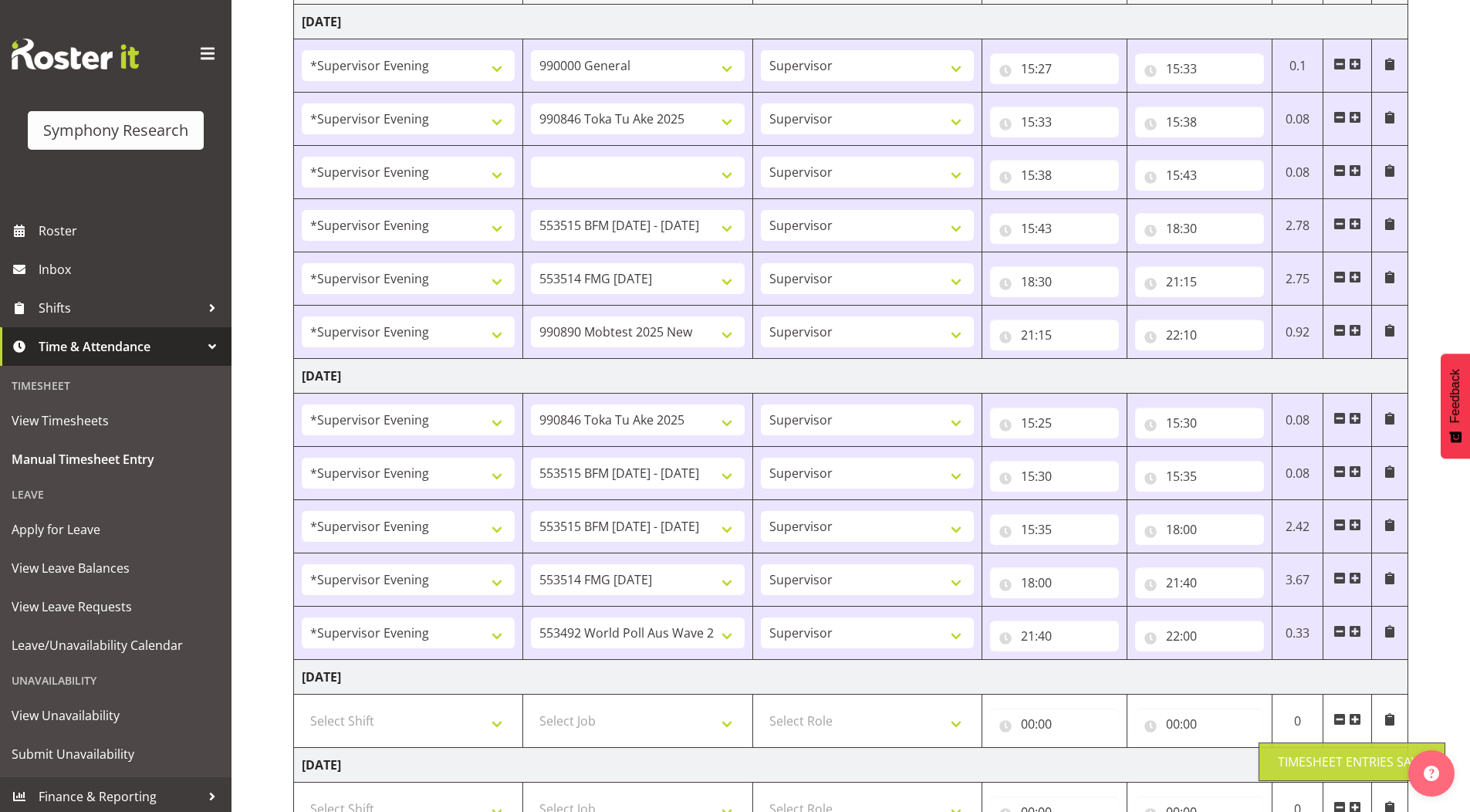
select select
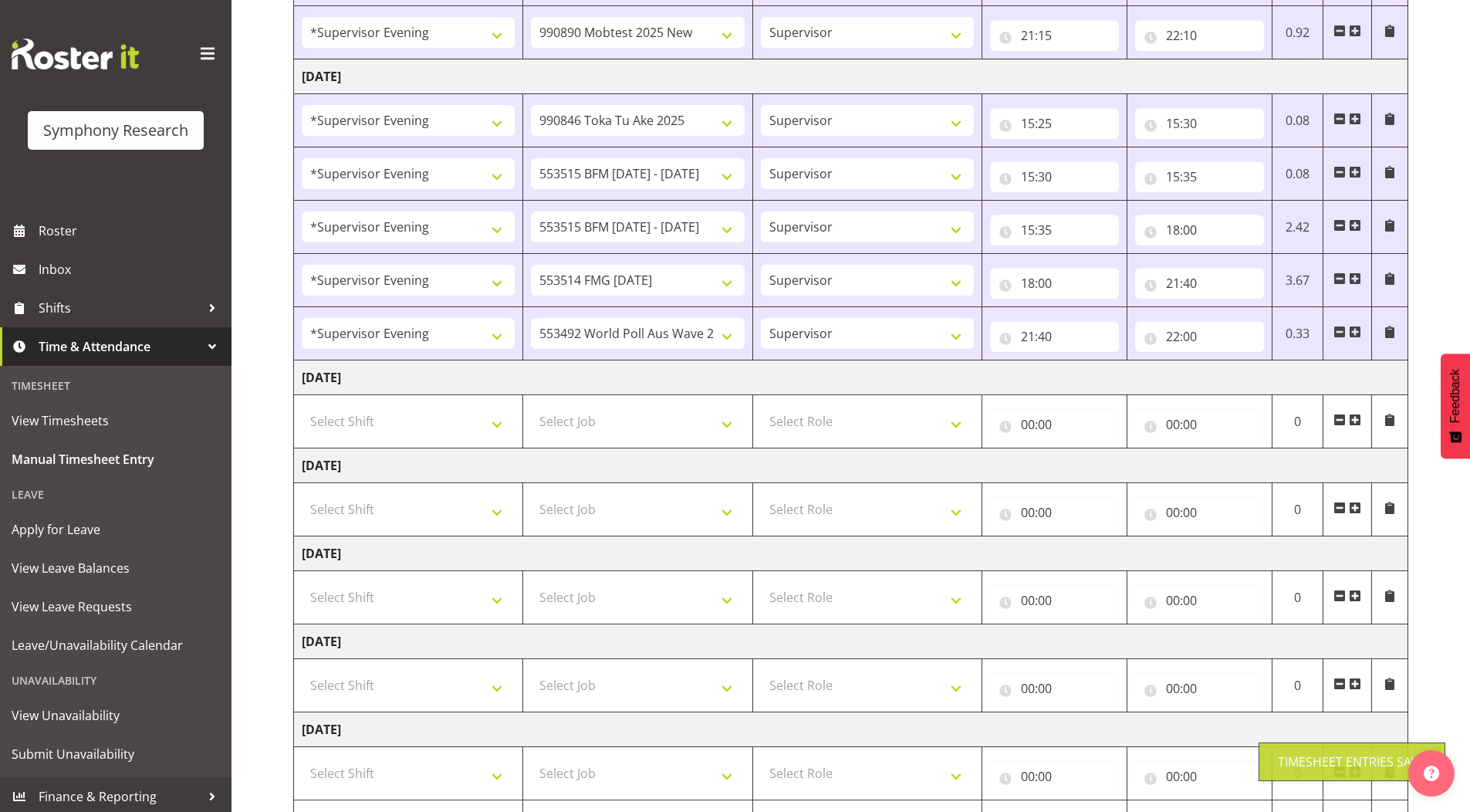
scroll to position [548, 0]
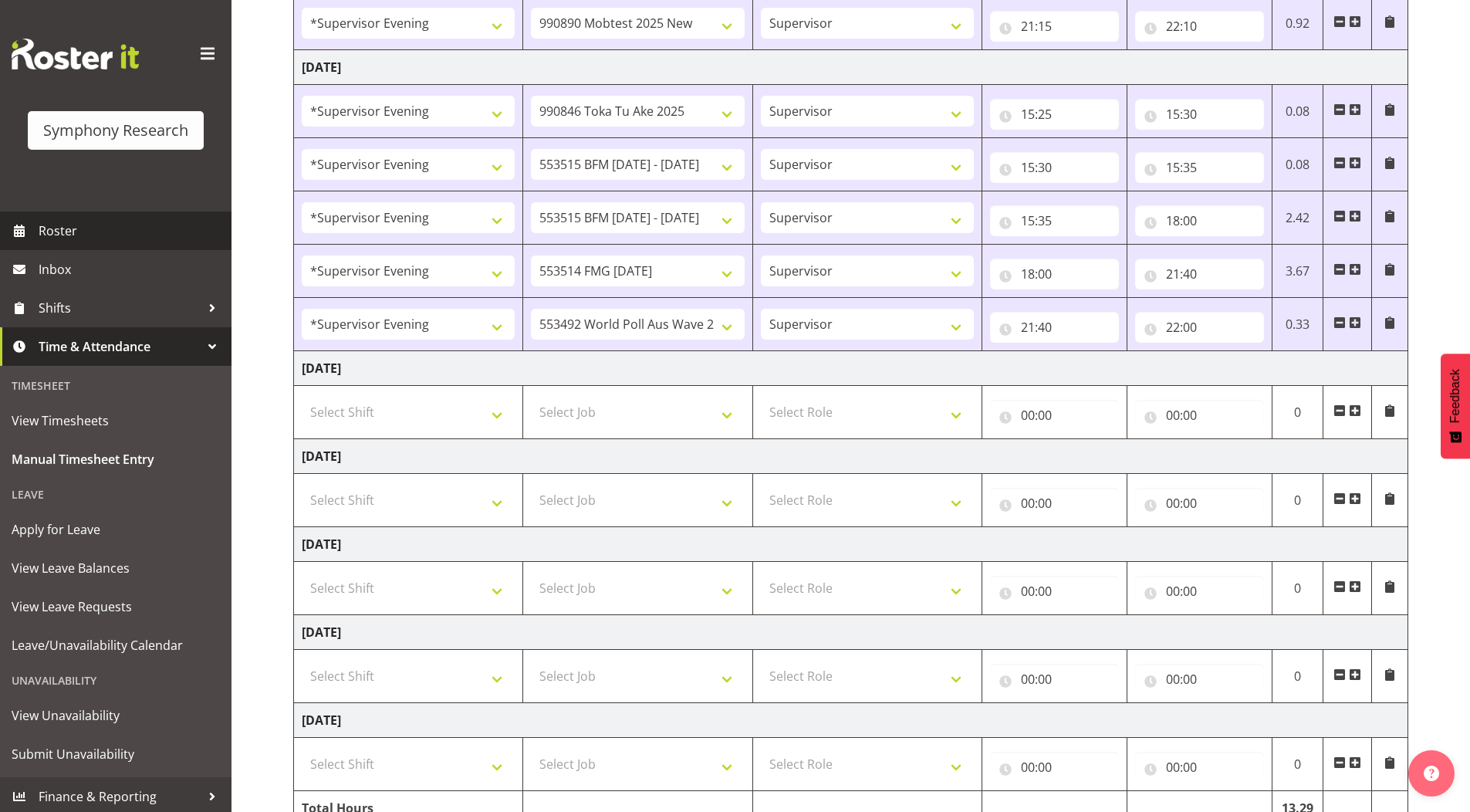
click at [88, 235] on span "Roster" at bounding box center [131, 231] width 185 height 24
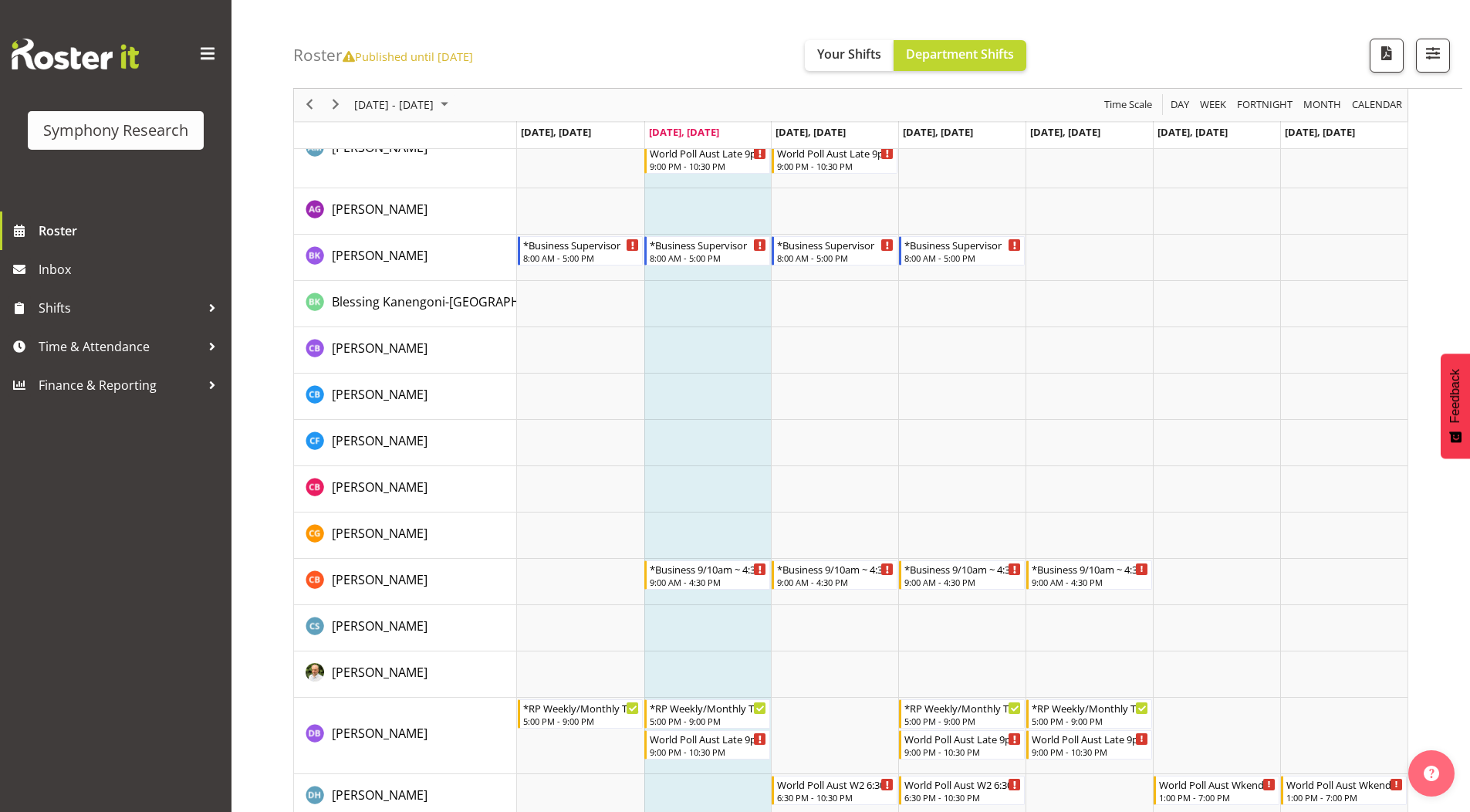
scroll to position [772, 0]
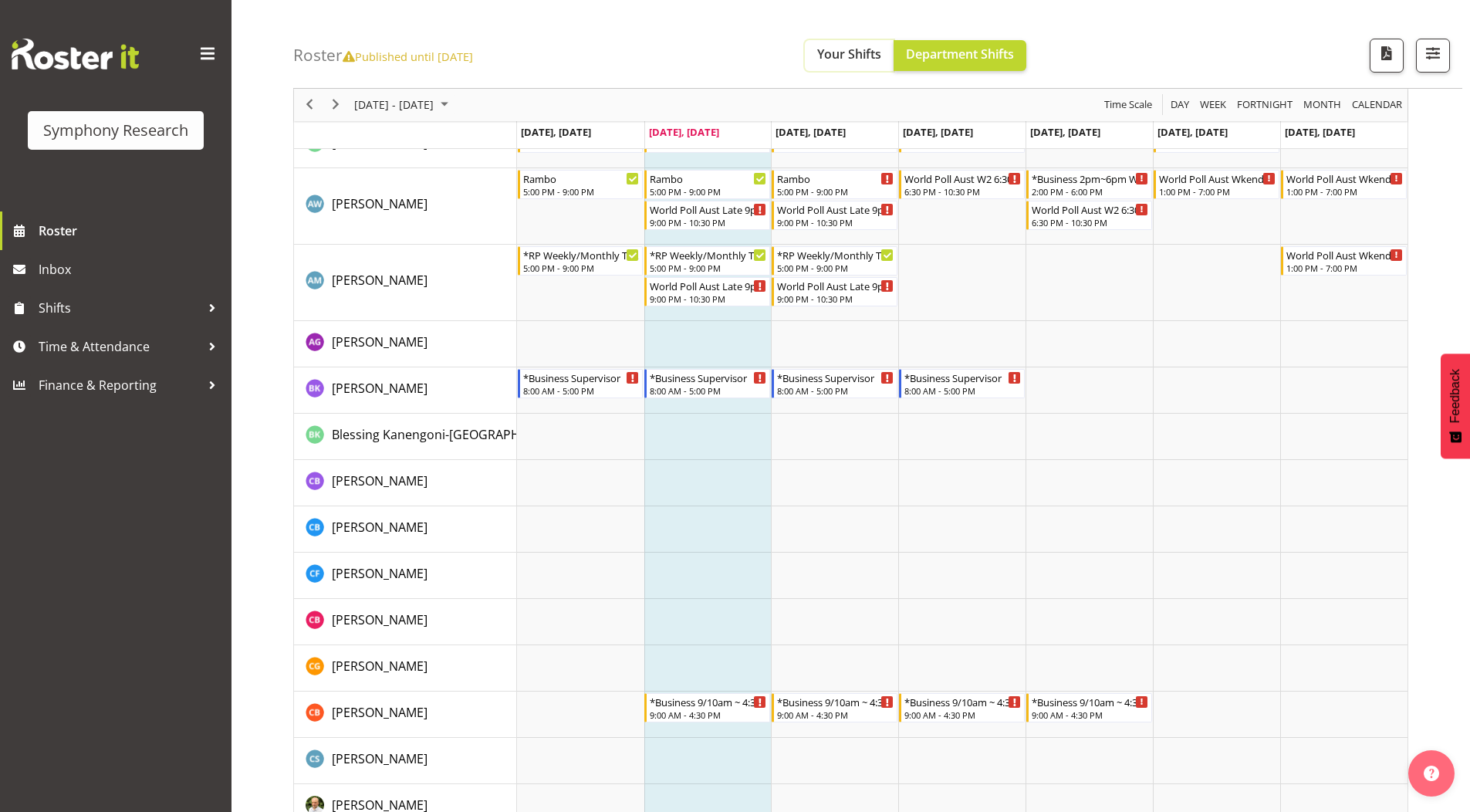
click at [859, 58] on span "Your Shifts" at bounding box center [849, 53] width 64 height 17
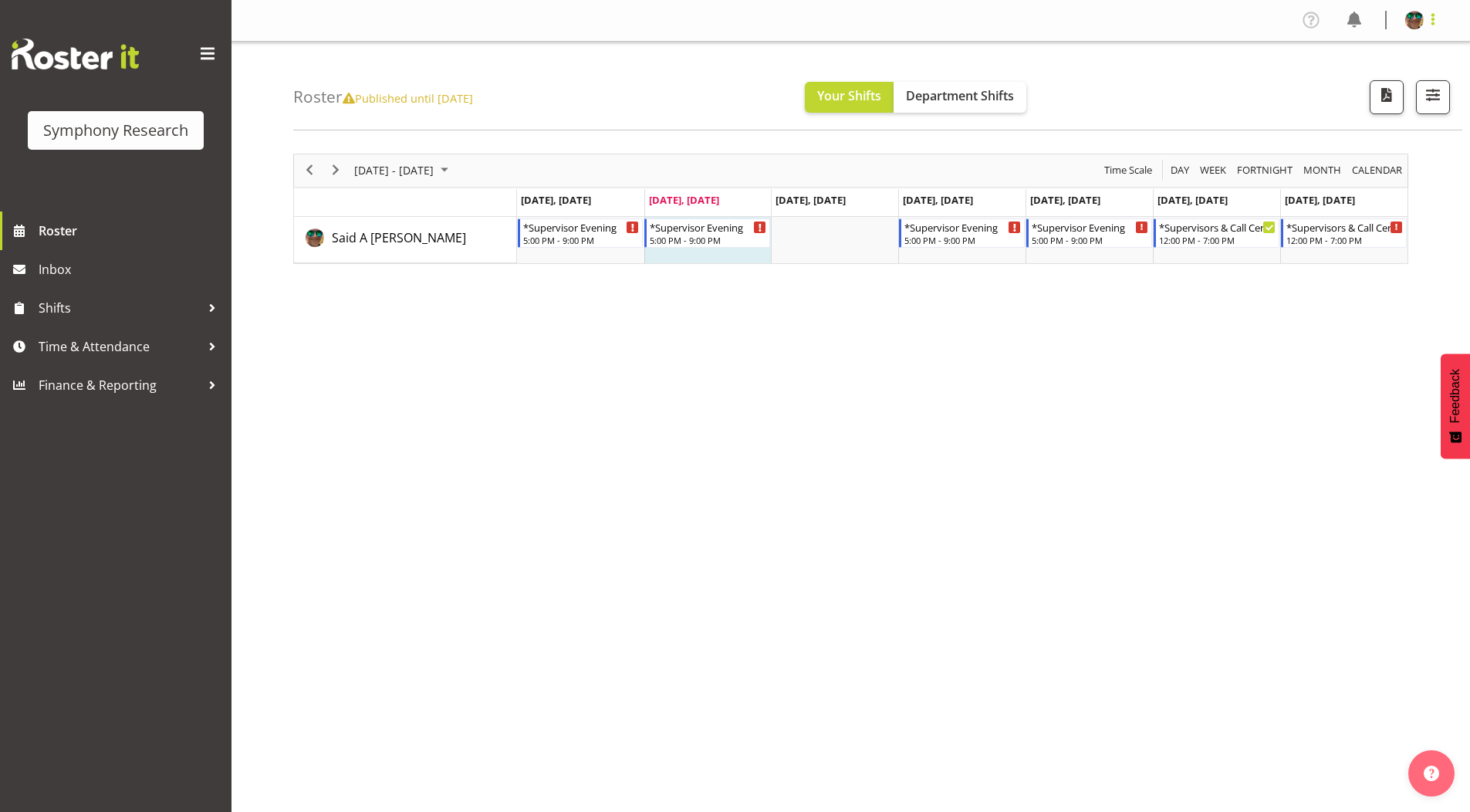
click at [1433, 20] on span at bounding box center [1433, 19] width 19 height 19
click at [1364, 86] on link "Log Out" at bounding box center [1368, 81] width 148 height 28
